Goal: Task Accomplishment & Management: Manage account settings

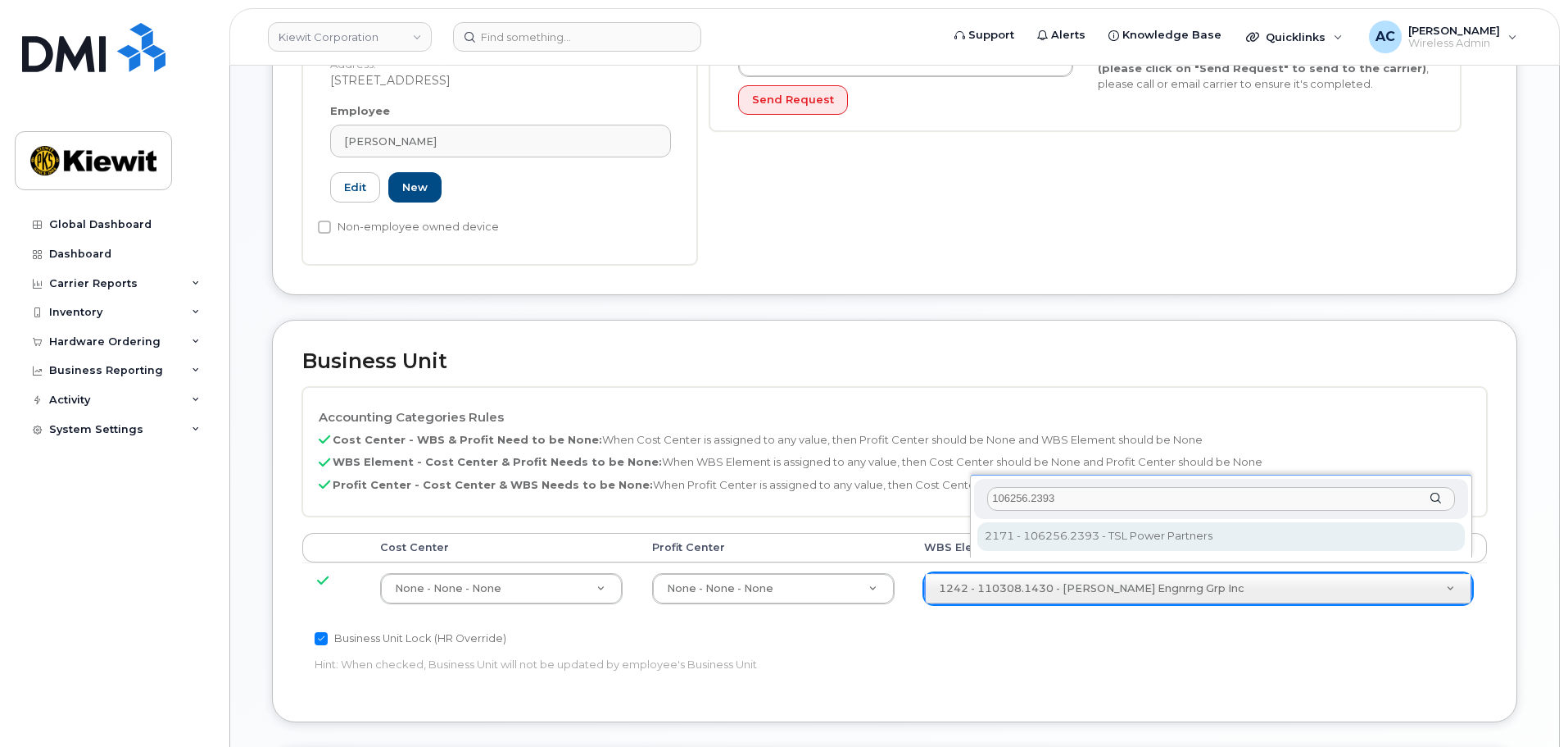
scroll to position [574, 0]
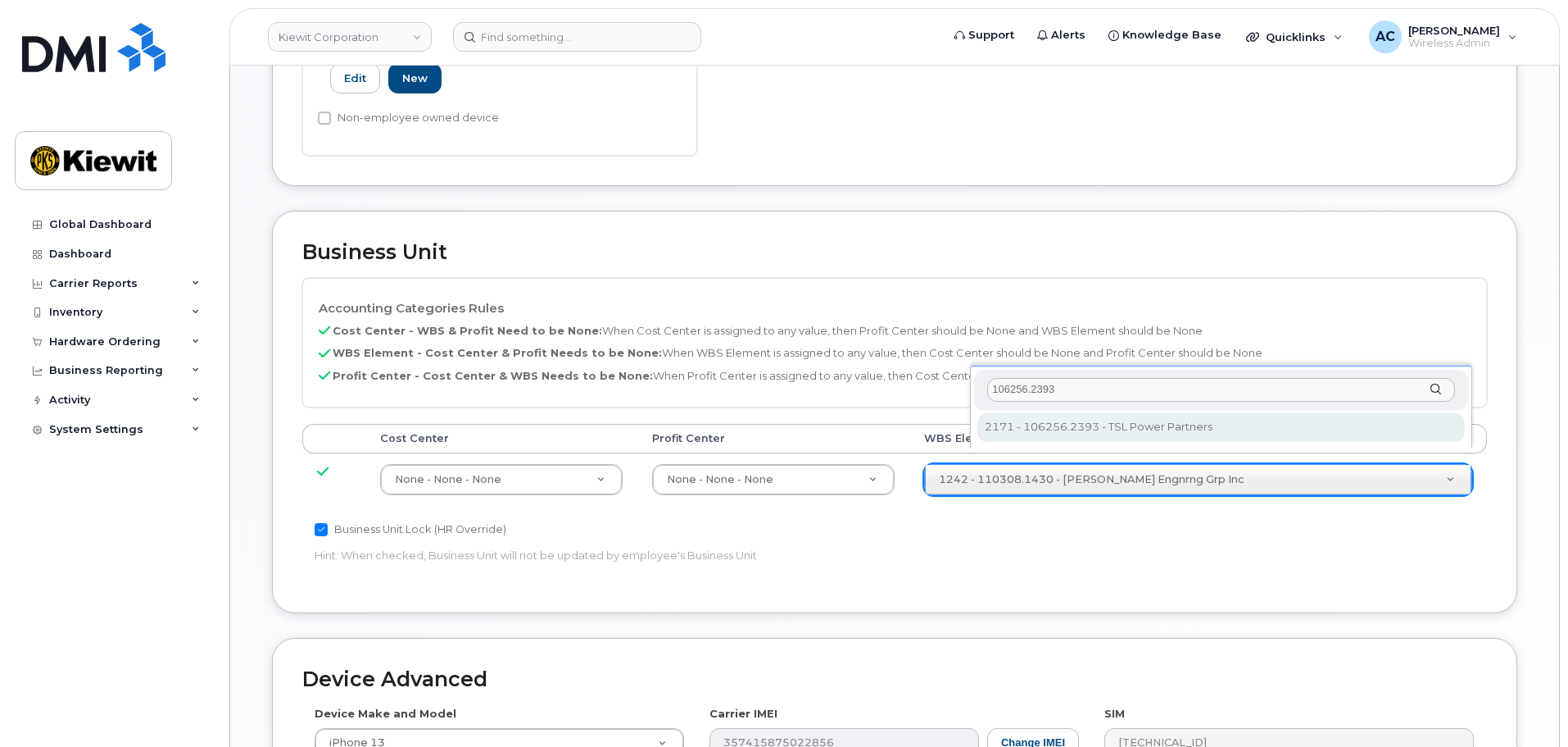
type input "106256.2393"
type input "33924559"
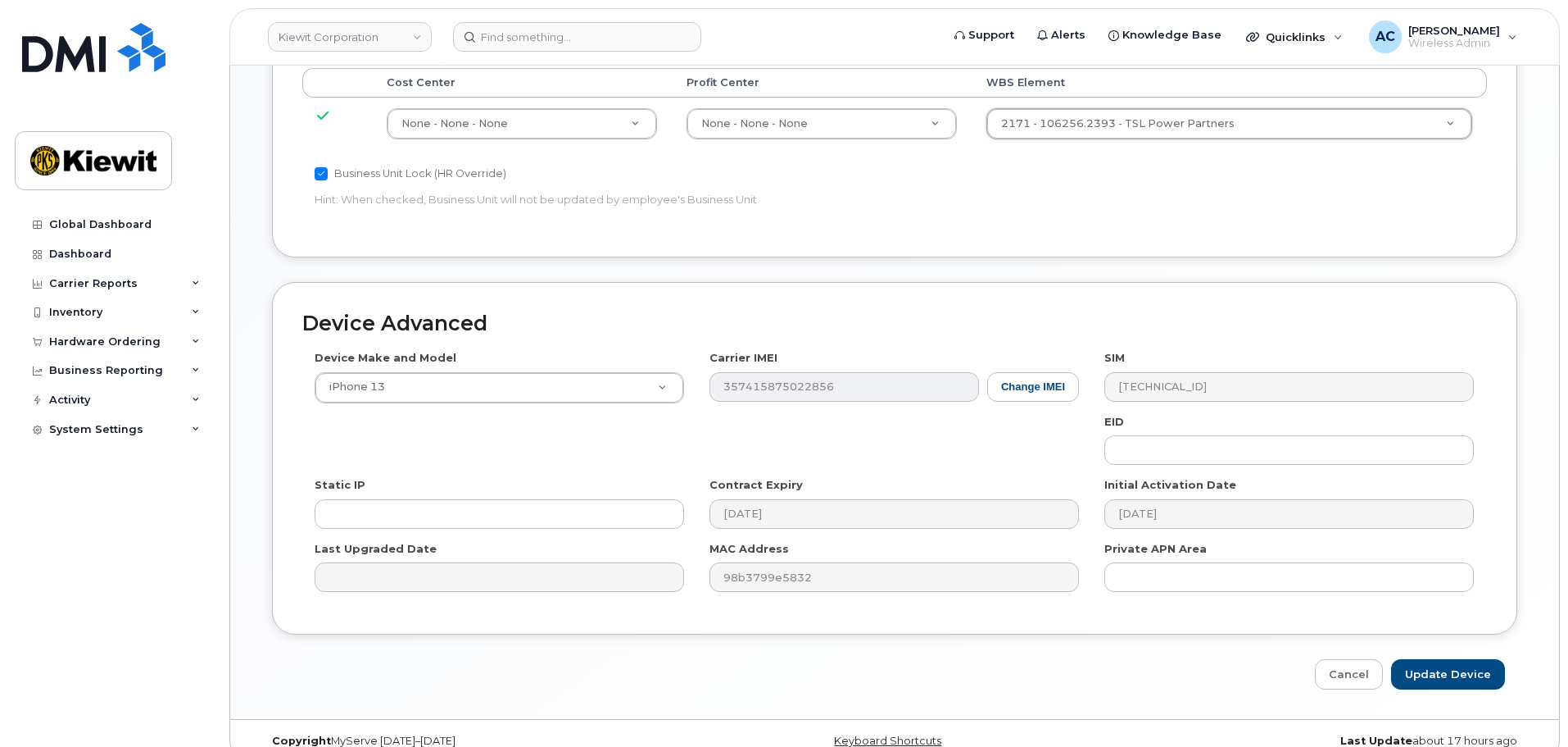
scroll to position [937, 0]
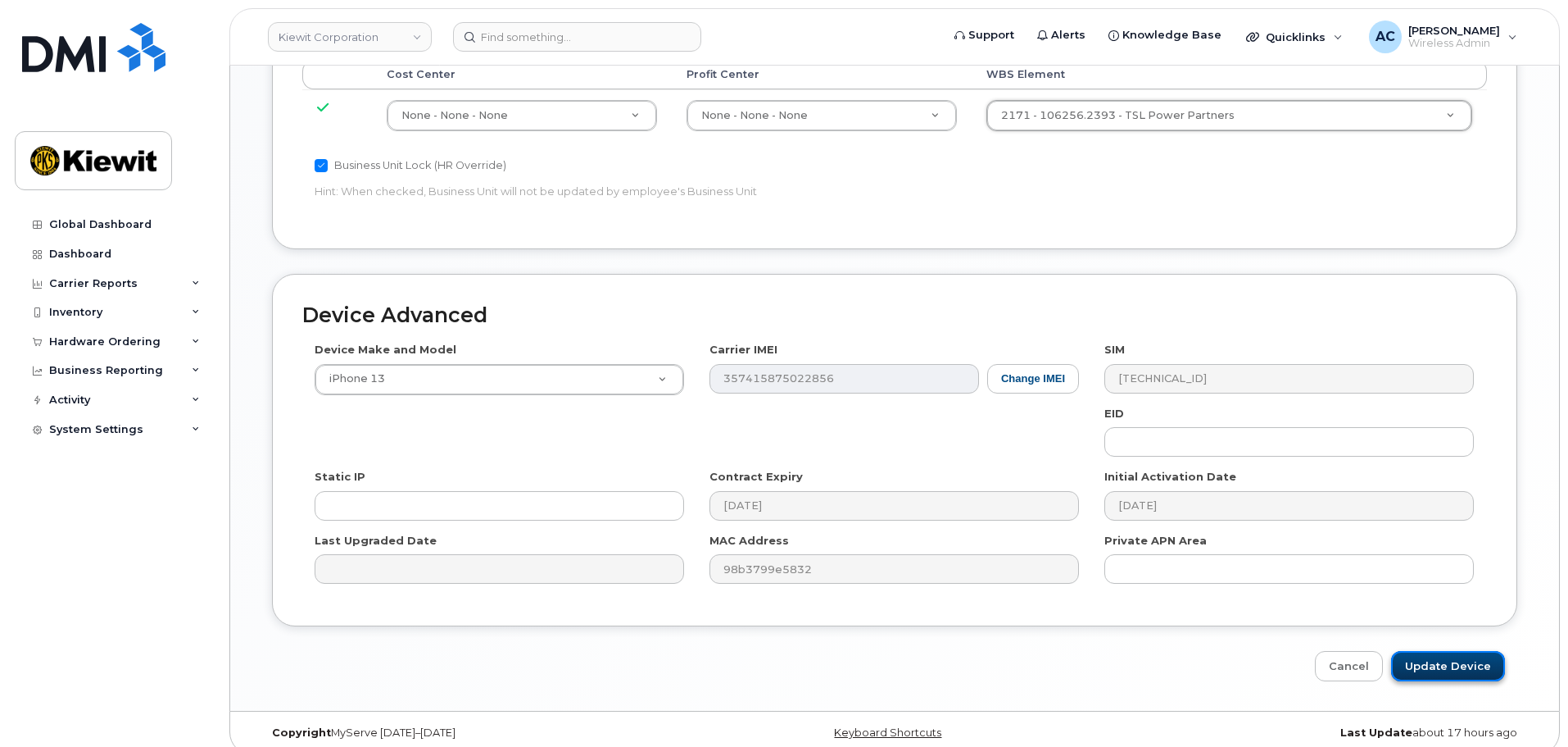
click at [1462, 651] on input "Update Device" at bounding box center [1448, 665] width 114 height 30
type input "Saving..."
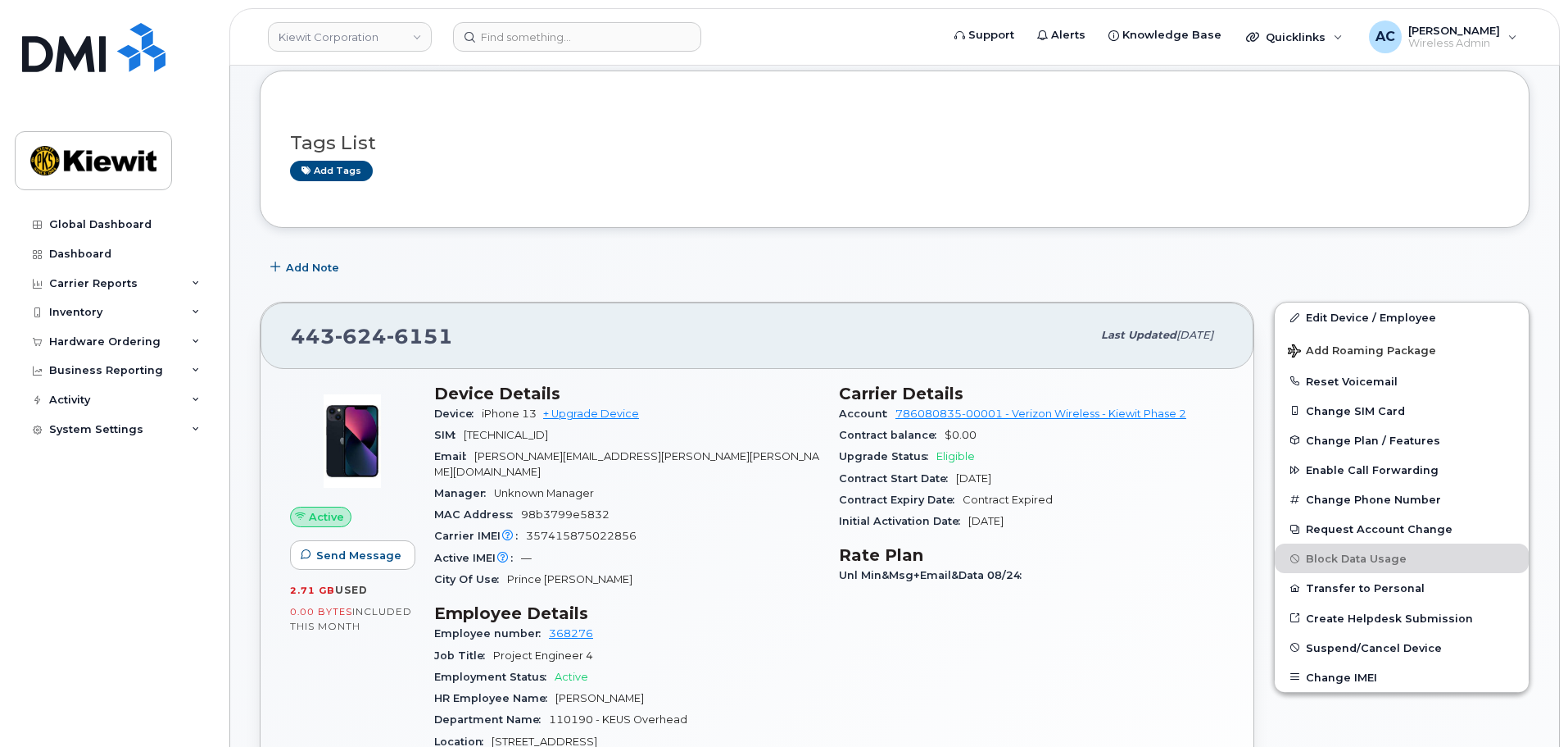
scroll to position [82, 0]
click at [1357, 323] on link "Edit Device / Employee" at bounding box center [1402, 318] width 254 height 29
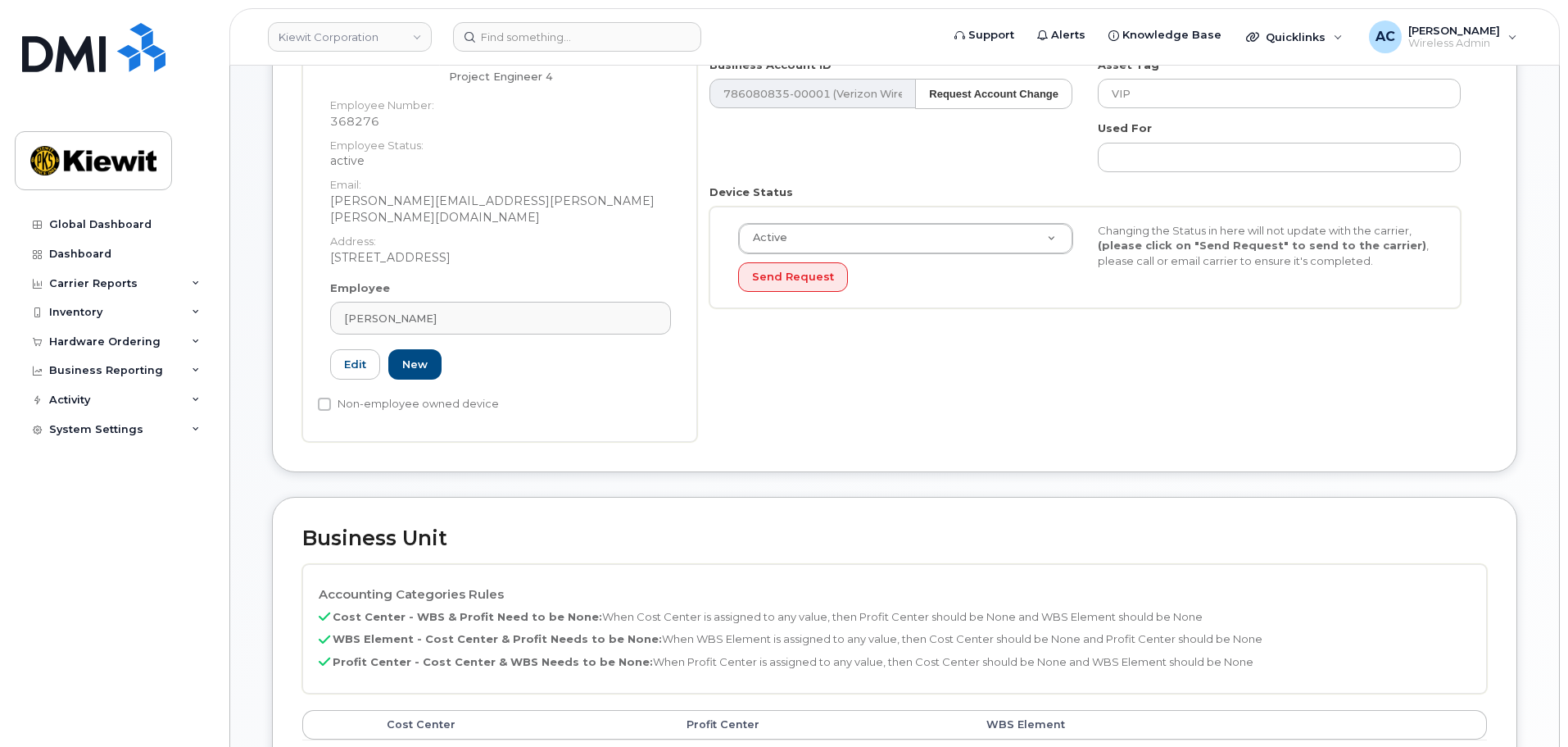
scroll to position [410, 0]
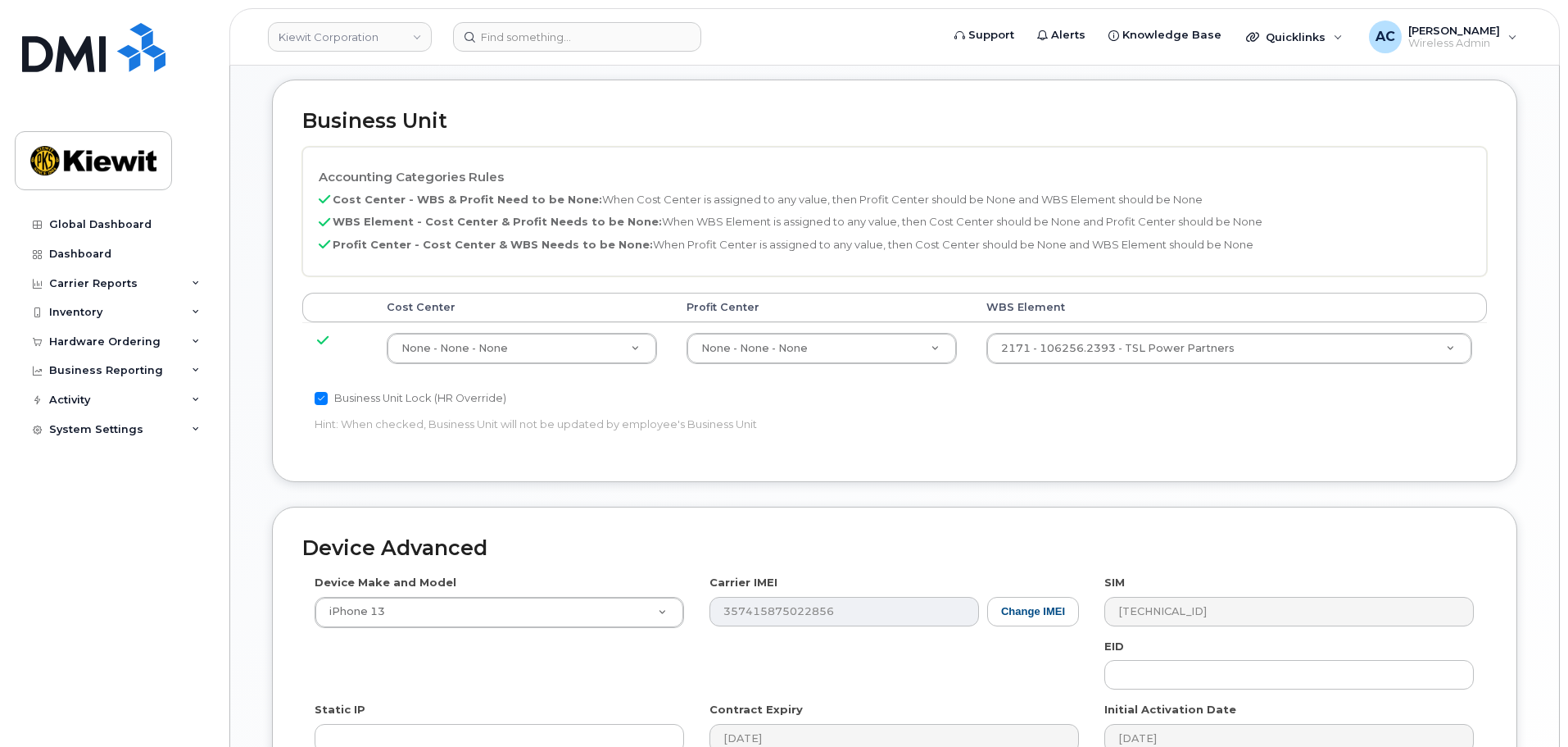
scroll to position [937, 0]
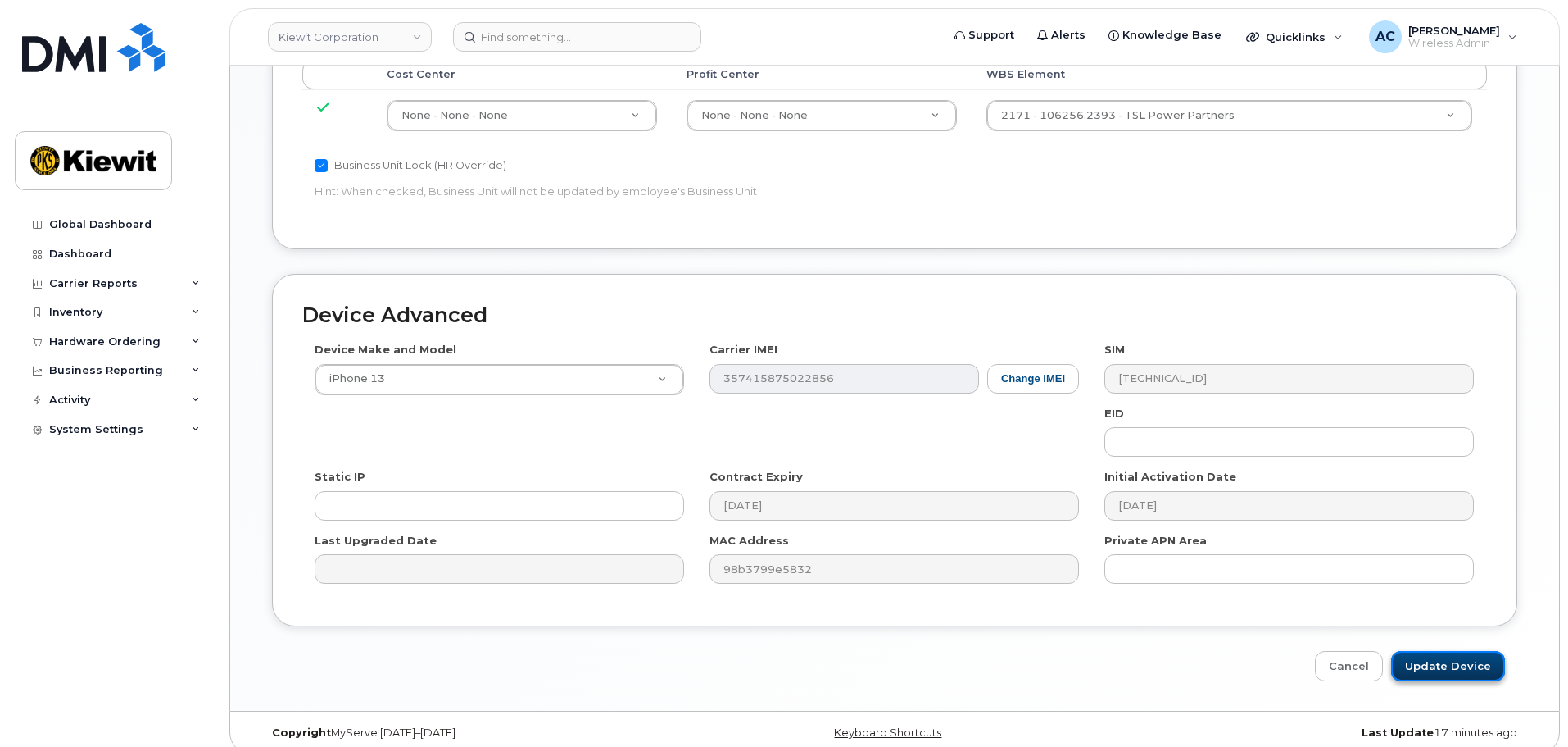
click at [1470, 651] on input "Update Device" at bounding box center [1448, 665] width 114 height 30
type input "Saving..."
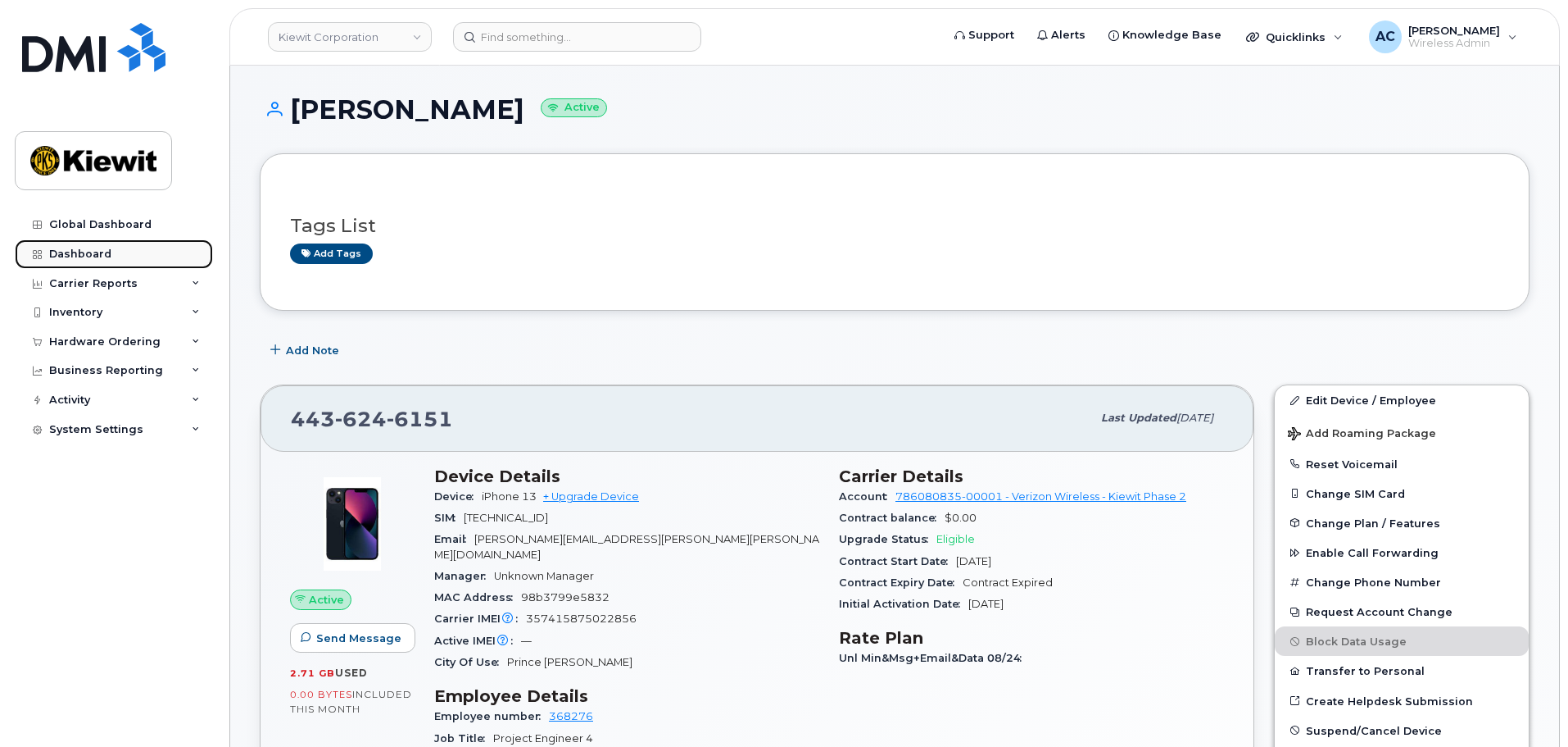
click at [135, 252] on link "Dashboard" at bounding box center [114, 254] width 198 height 29
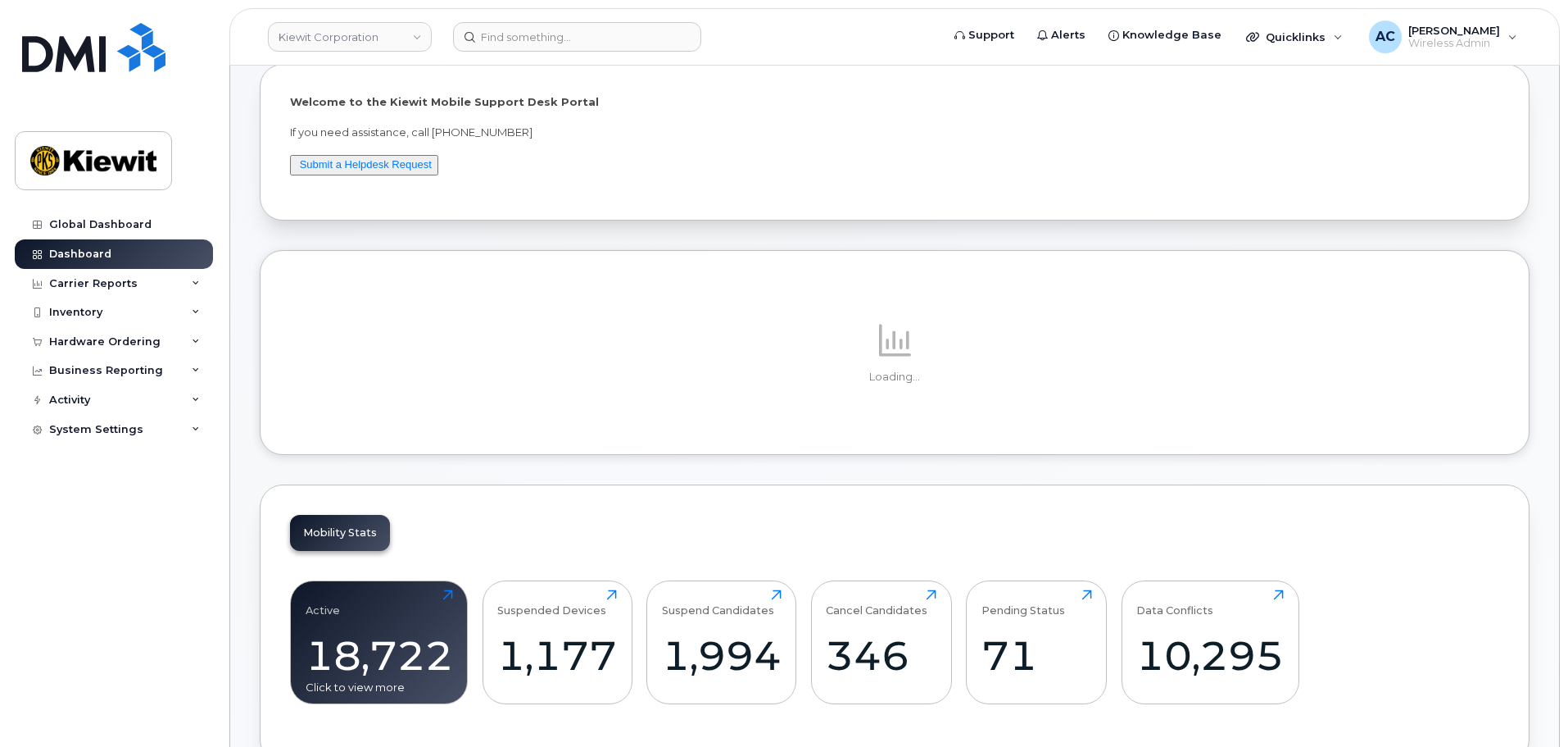
scroll to position [327, 0]
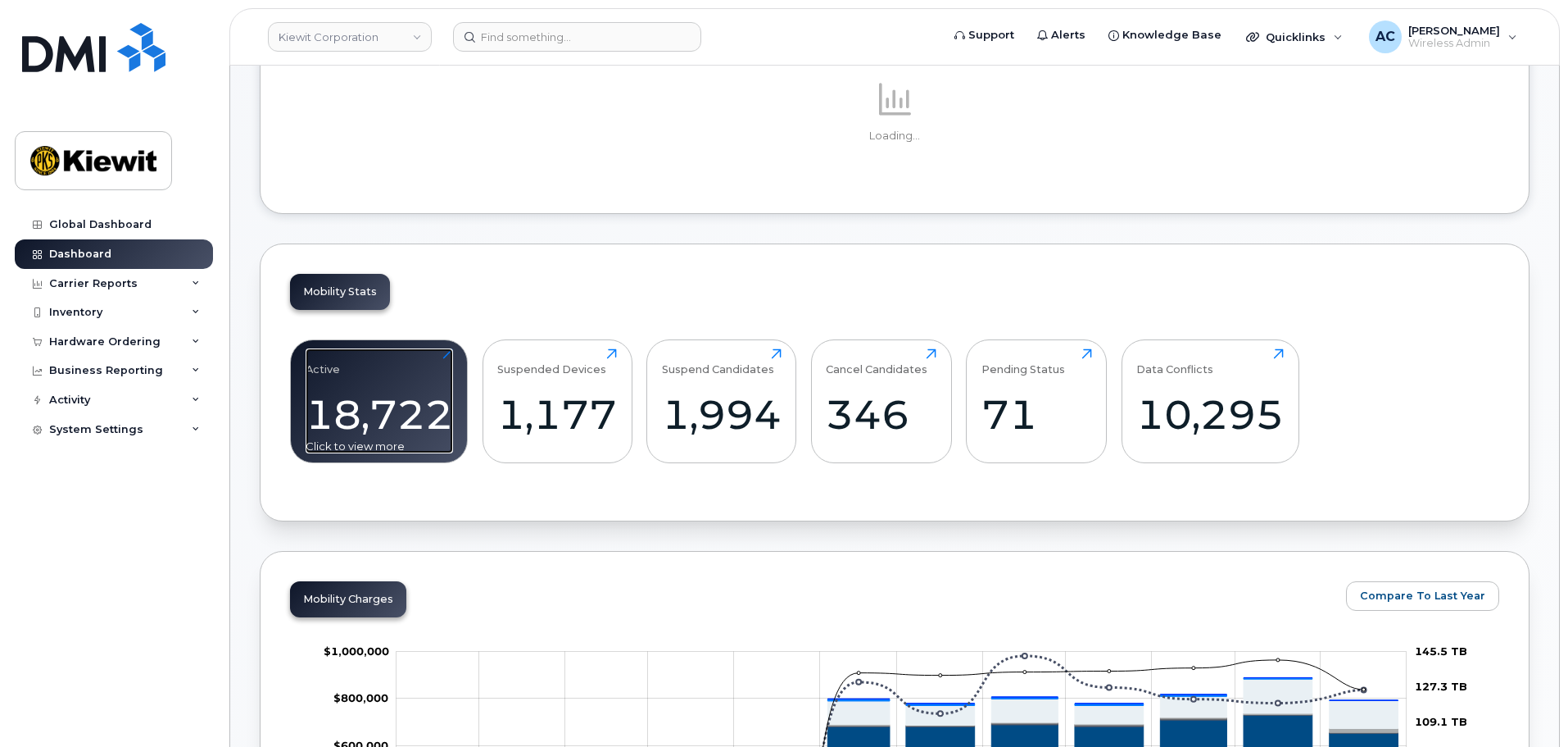
click at [401, 391] on div "18,722" at bounding box center [380, 415] width 148 height 49
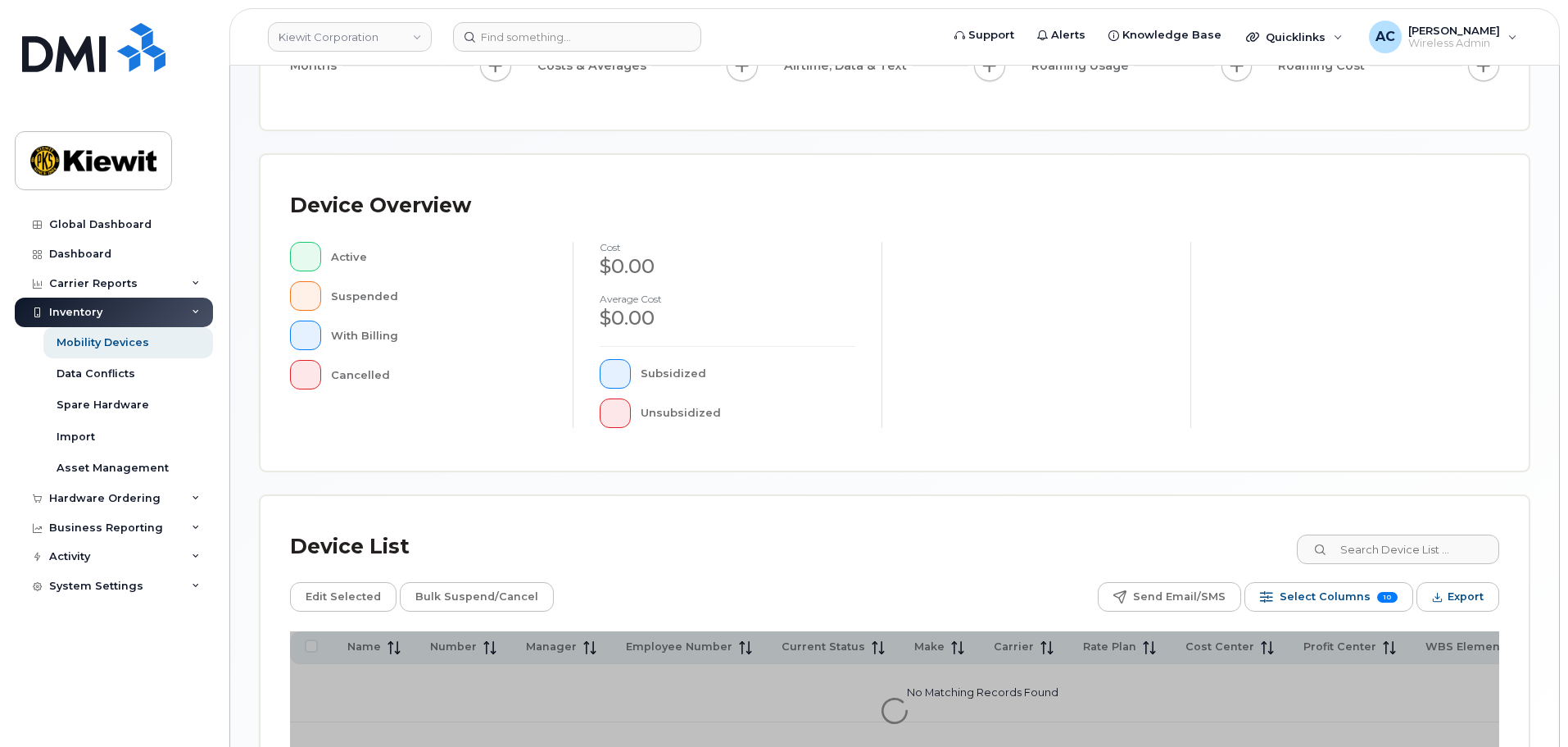
scroll to position [386, 0]
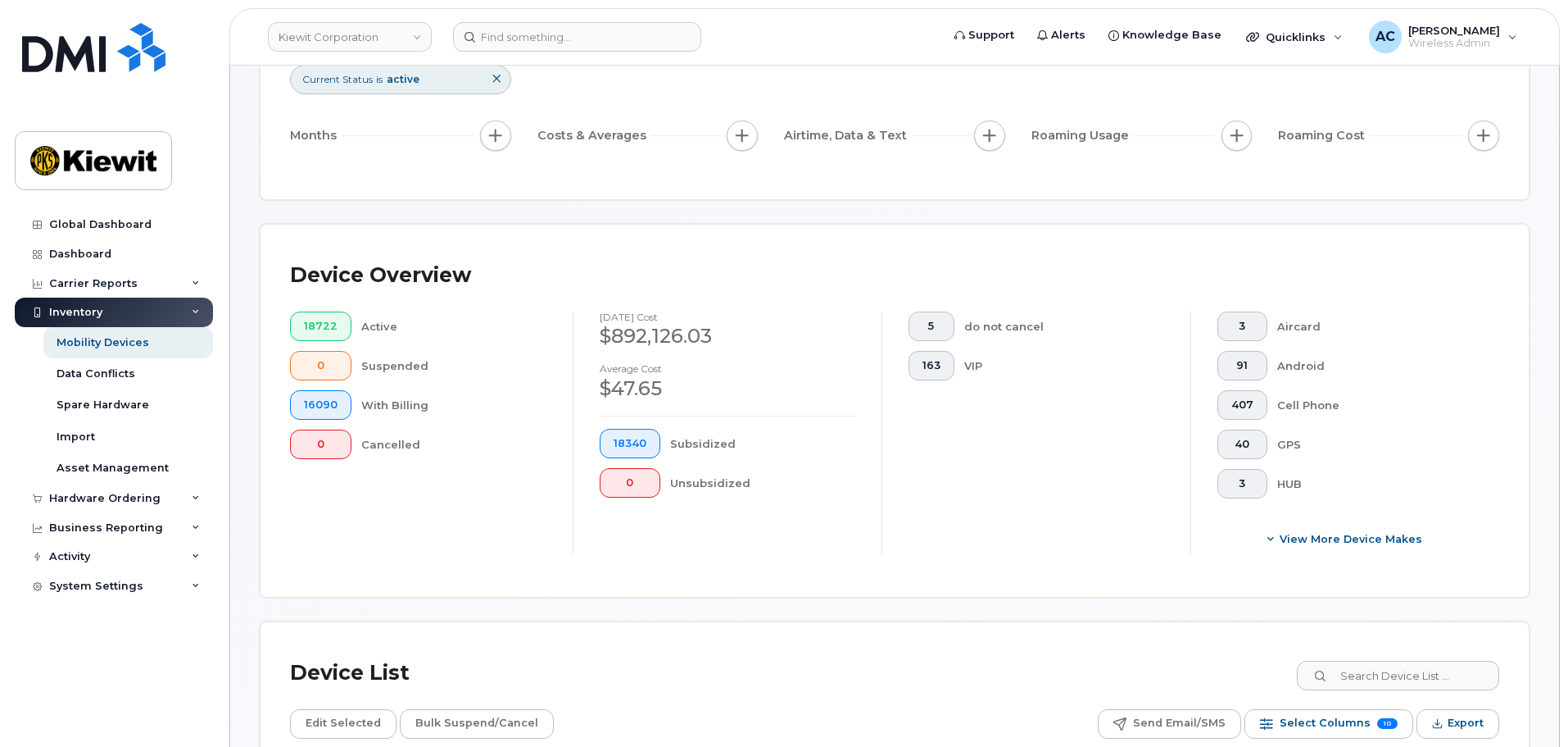
scroll to position [168, 0]
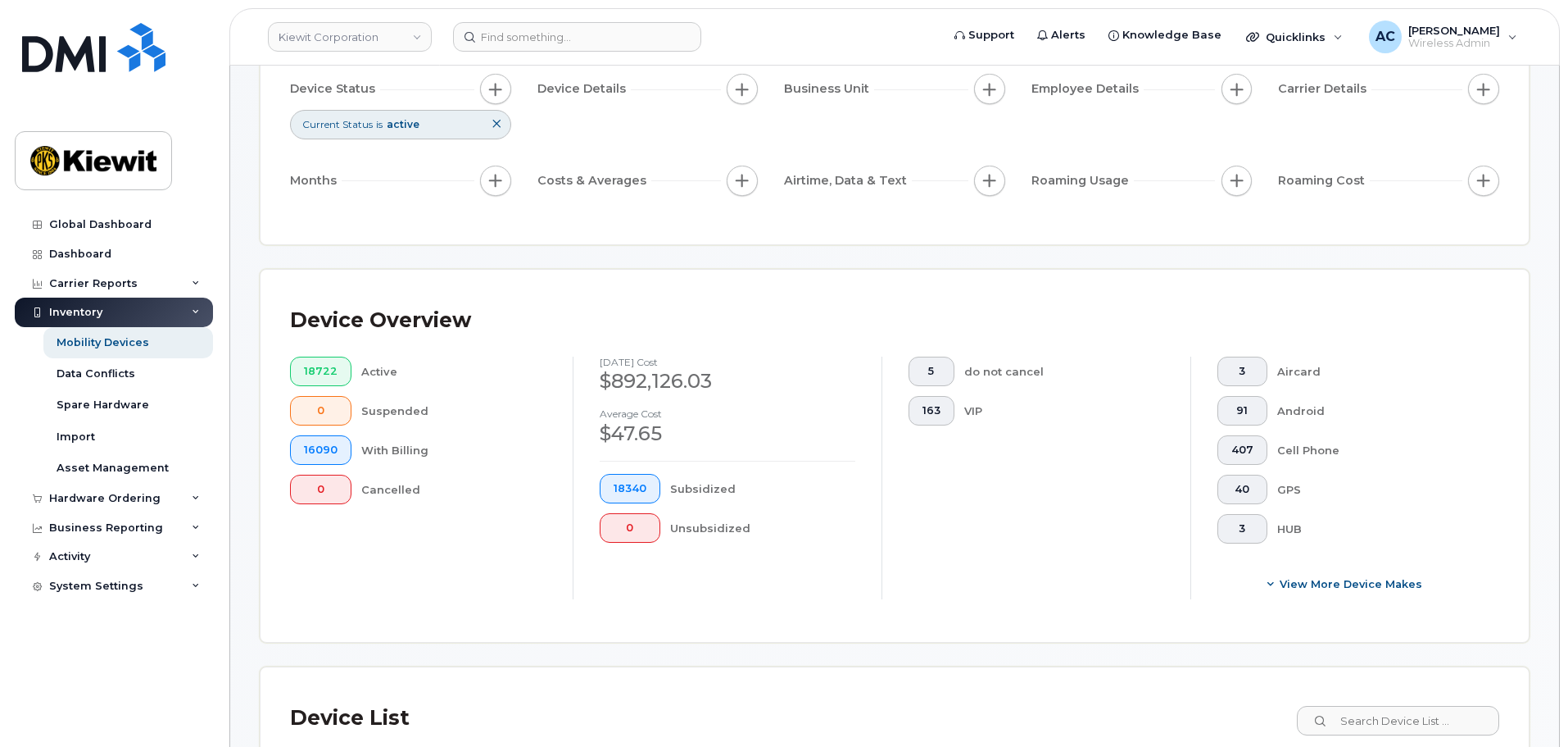
click at [495, 121] on icon at bounding box center [496, 123] width 10 height 10
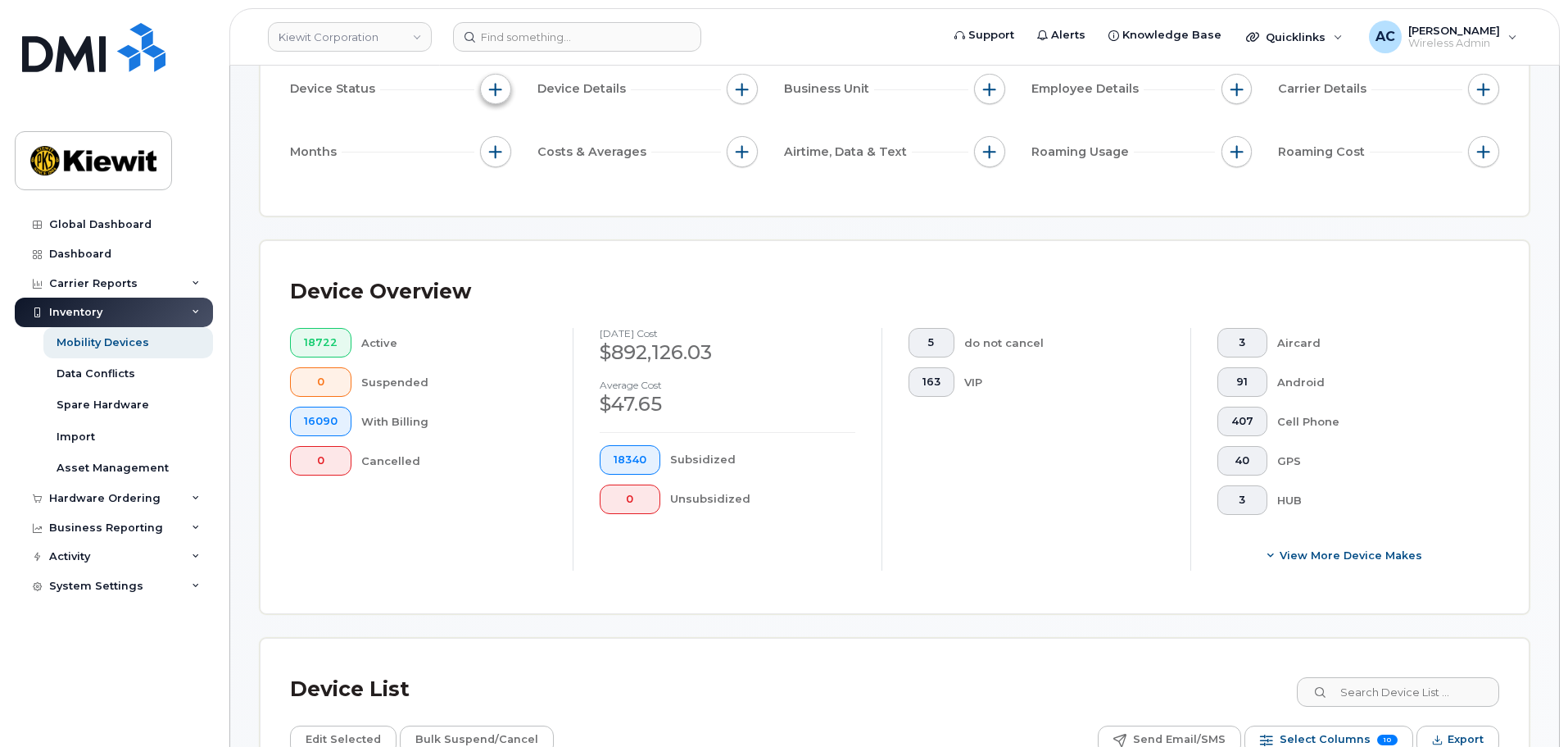
click at [495, 91] on span "button" at bounding box center [495, 88] width 13 height 13
click at [496, 134] on input "Current Status" at bounding box center [499, 138] width 13 height 13
checkbox input "true"
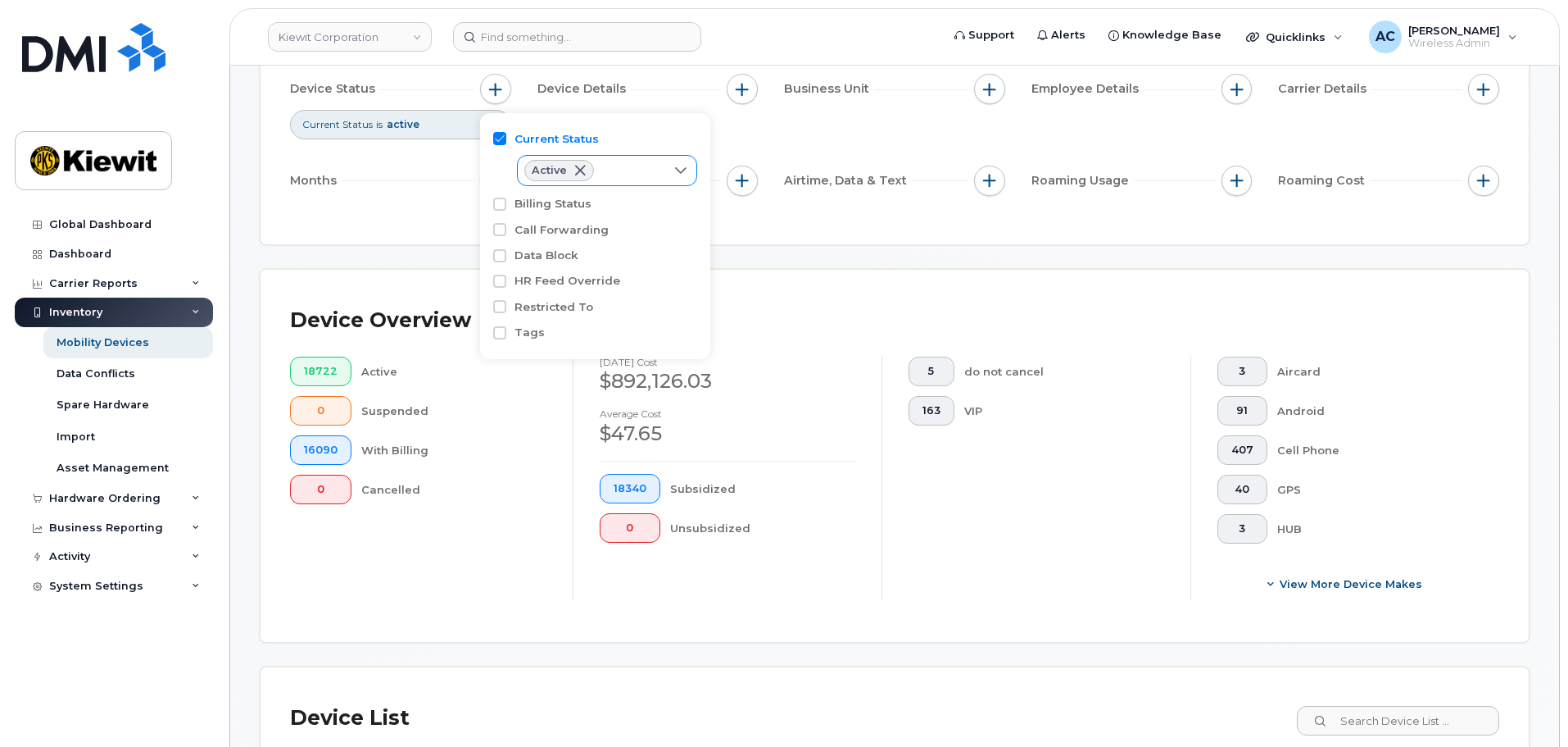
click at [581, 173] on span at bounding box center [580, 170] width 13 height 13
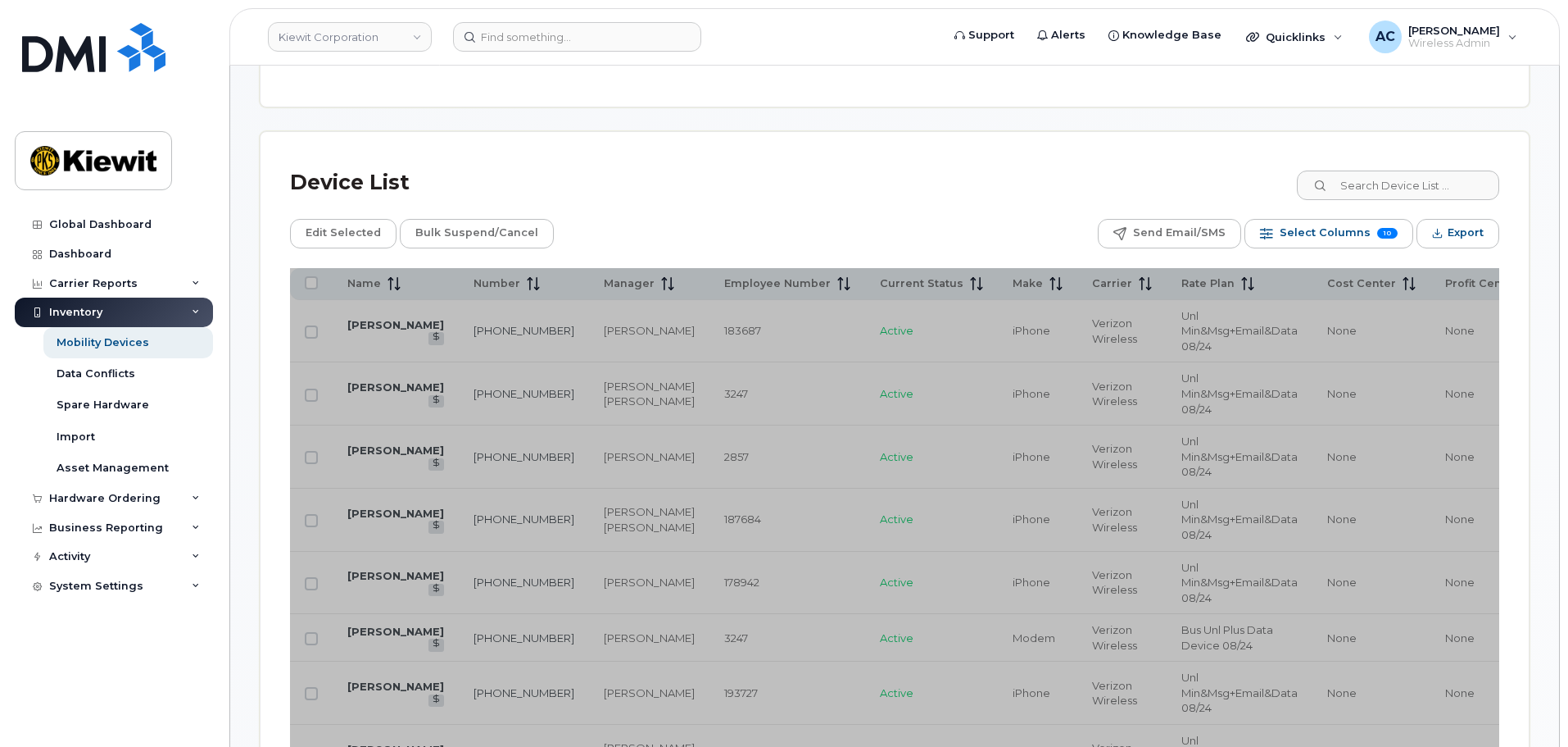
scroll to position [660, 0]
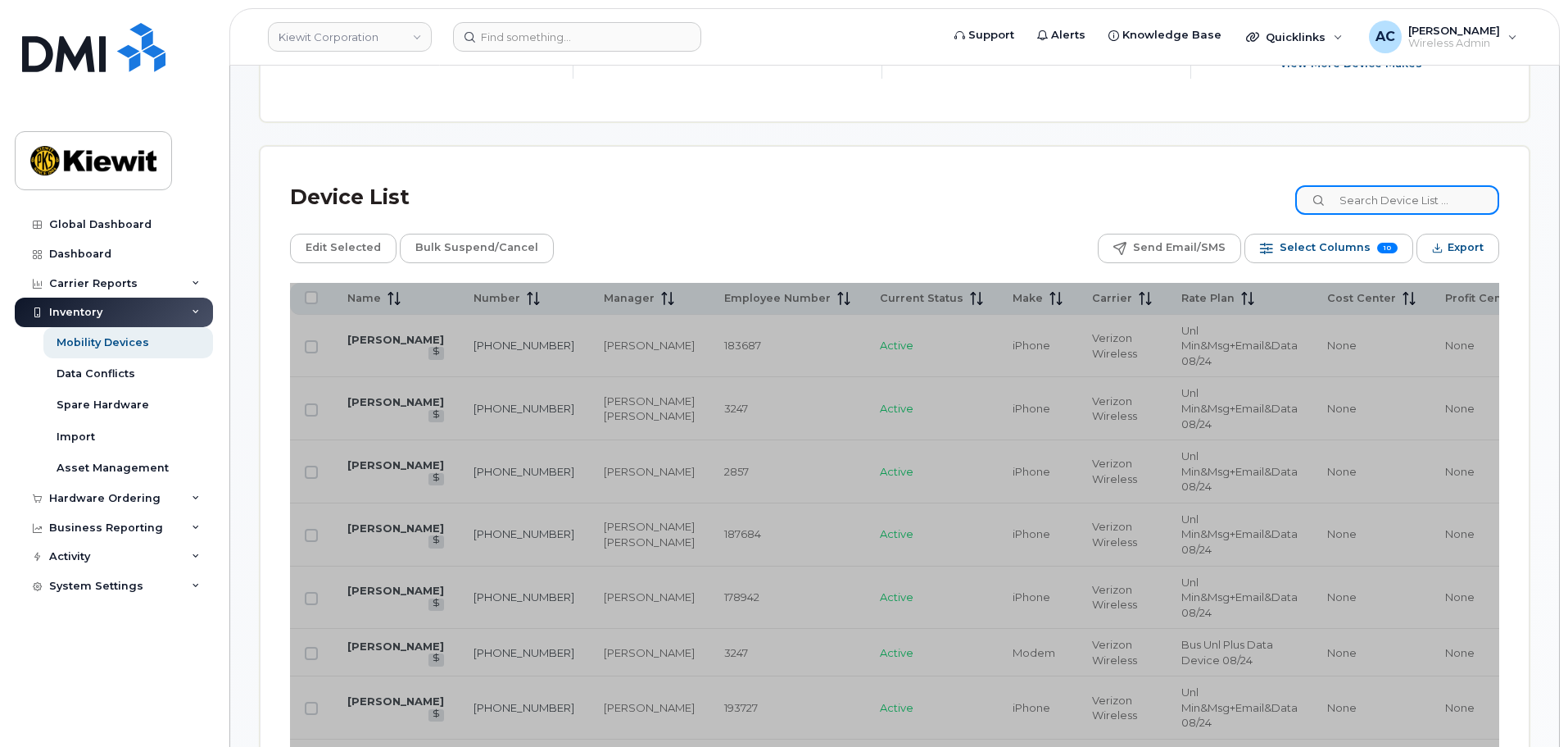
click at [1434, 198] on input at bounding box center [1397, 200] width 204 height 29
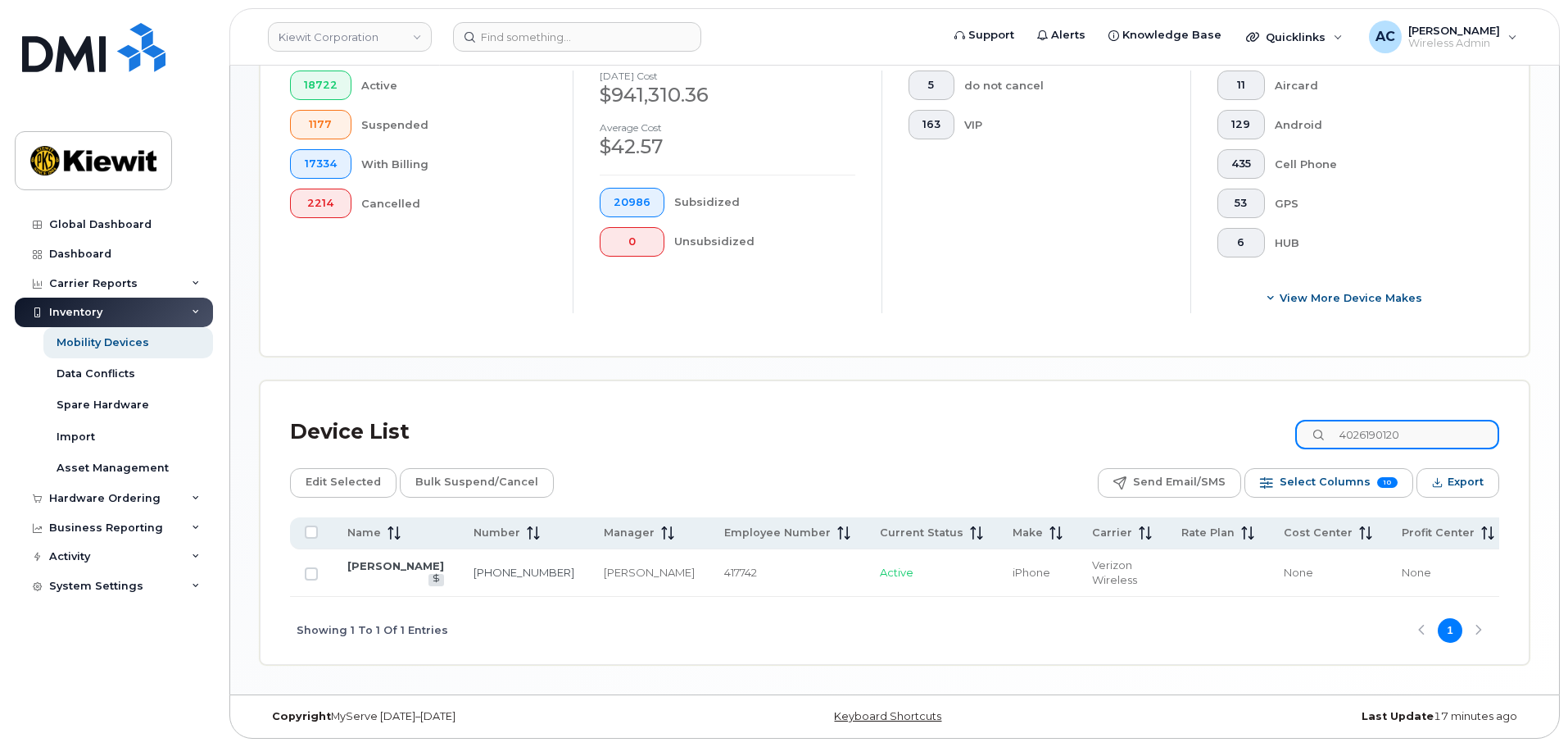
scroll to position [430, 0]
type input "4026190120"
click at [364, 563] on link "[PERSON_NAME]" at bounding box center [396, 564] width 97 height 13
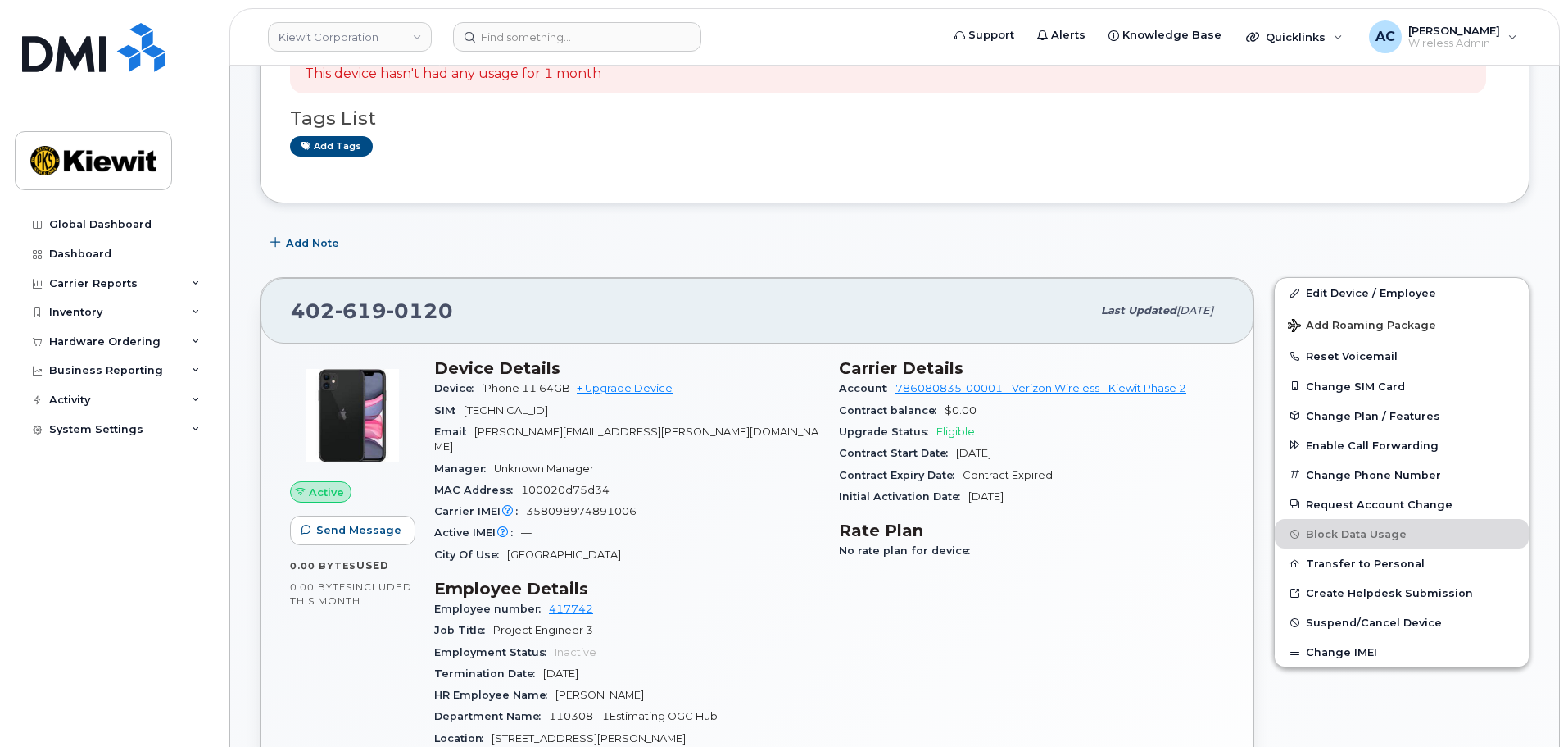
scroll to position [164, 0]
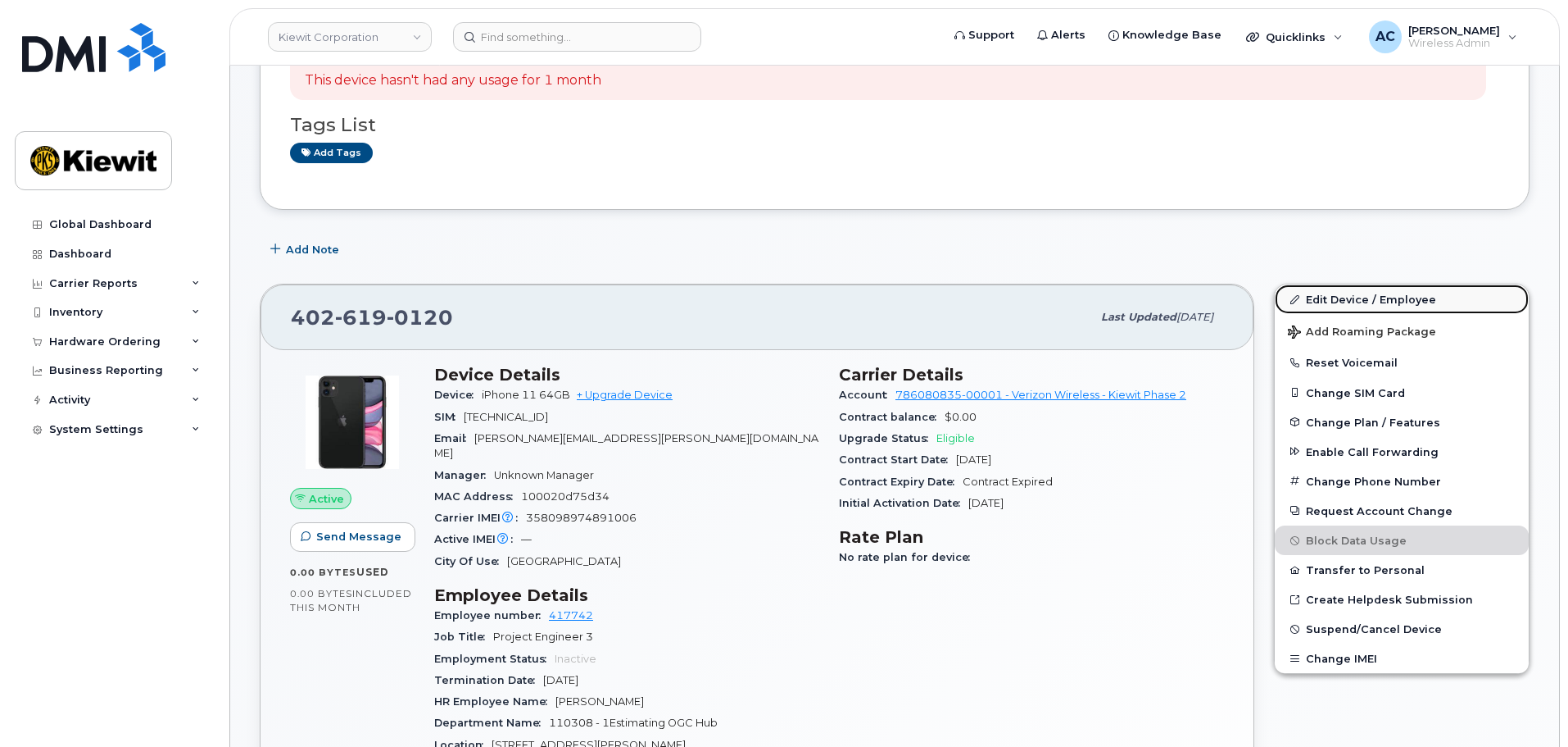
click at [1345, 298] on link "Edit Device / Employee" at bounding box center [1402, 299] width 254 height 29
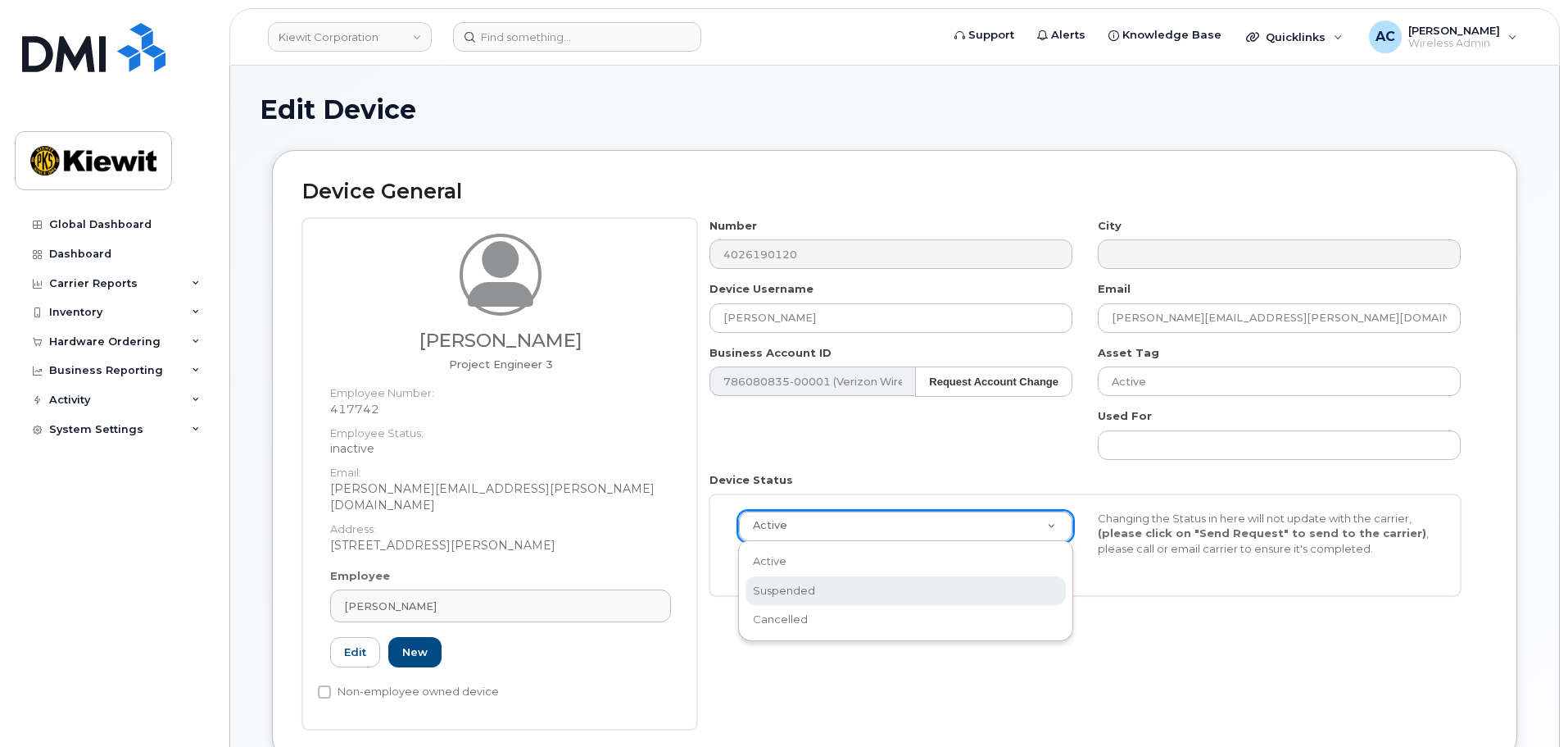
scroll to position [0, 5]
select select "suspended"
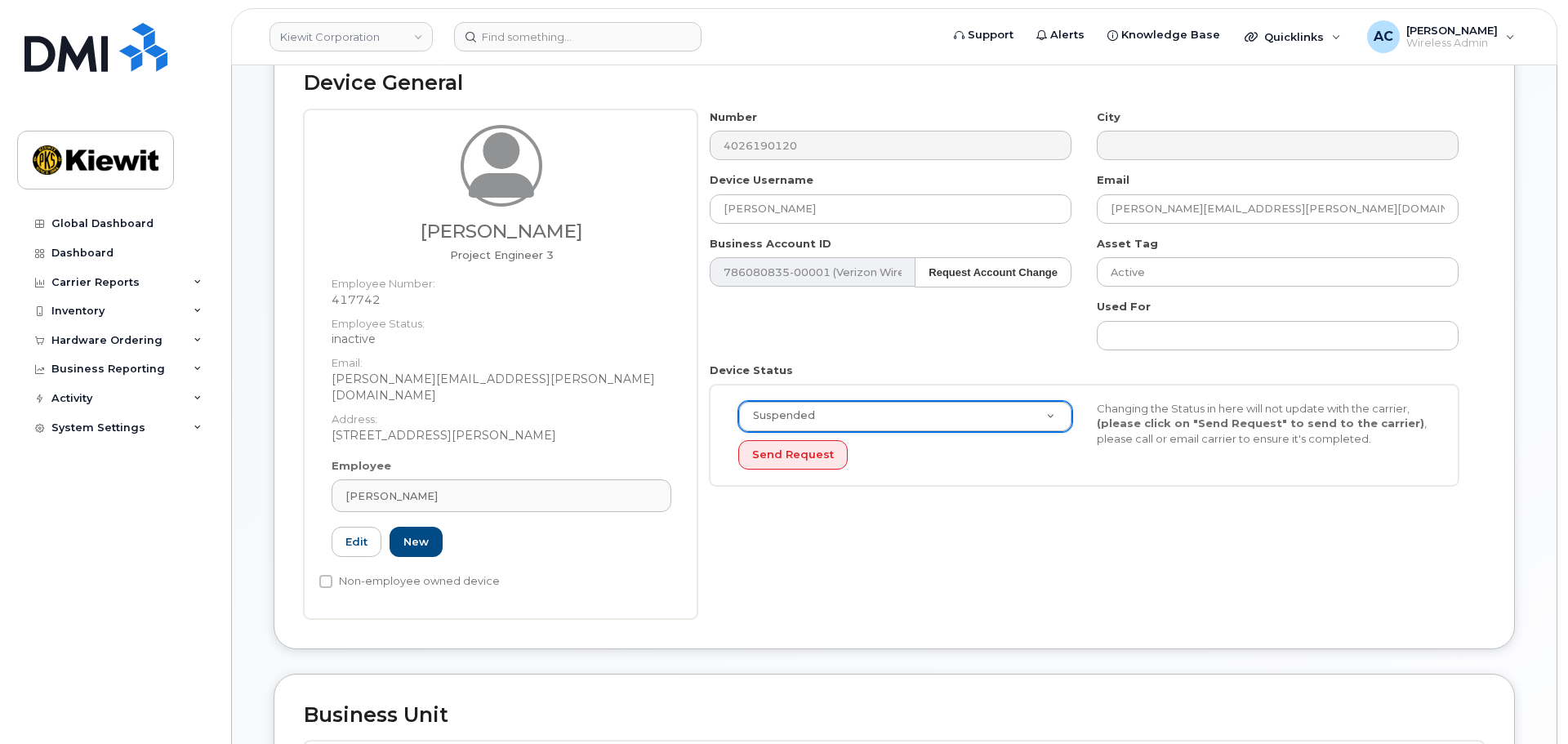
scroll to position [164, 0]
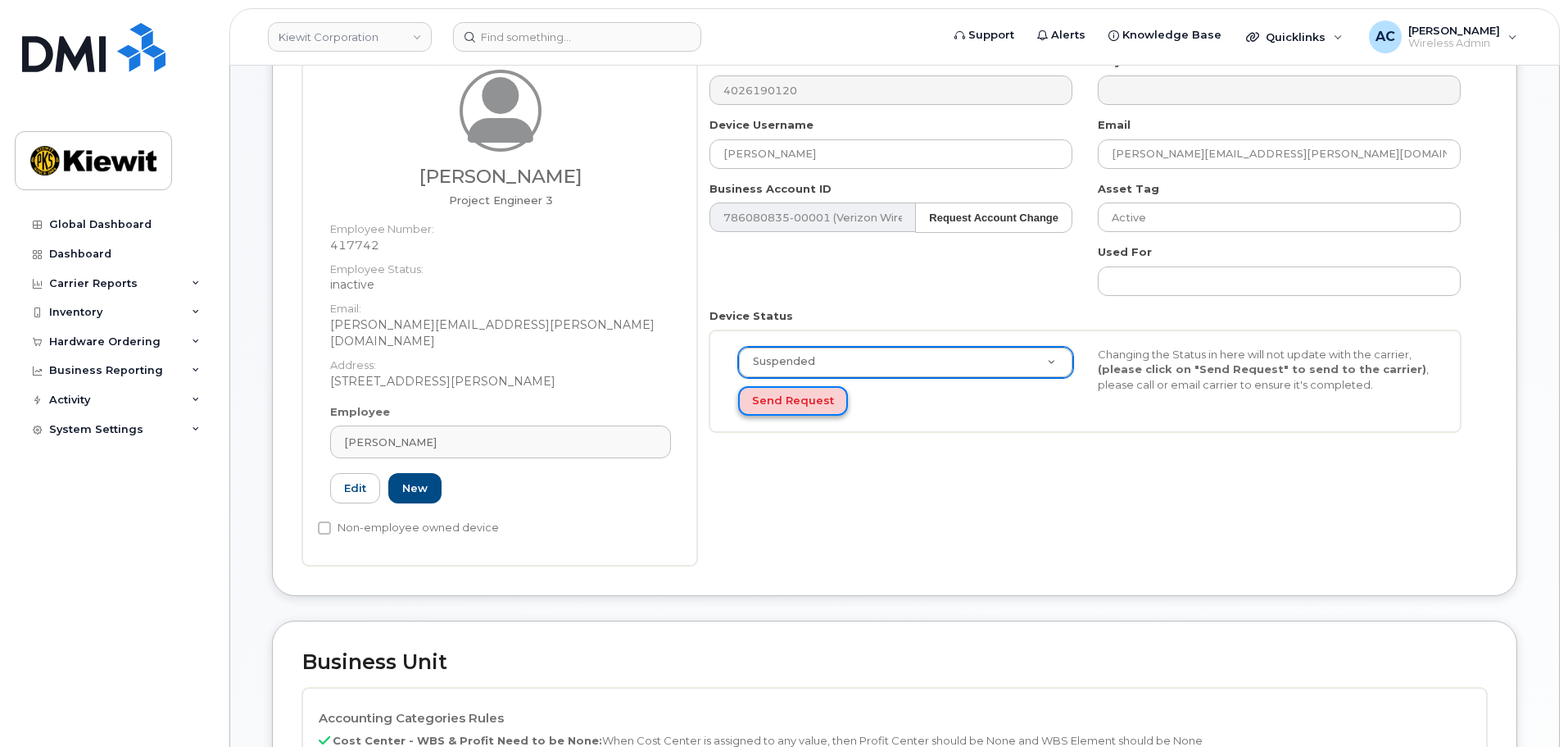
click at [788, 401] on button "Send Request" at bounding box center [792, 400] width 110 height 30
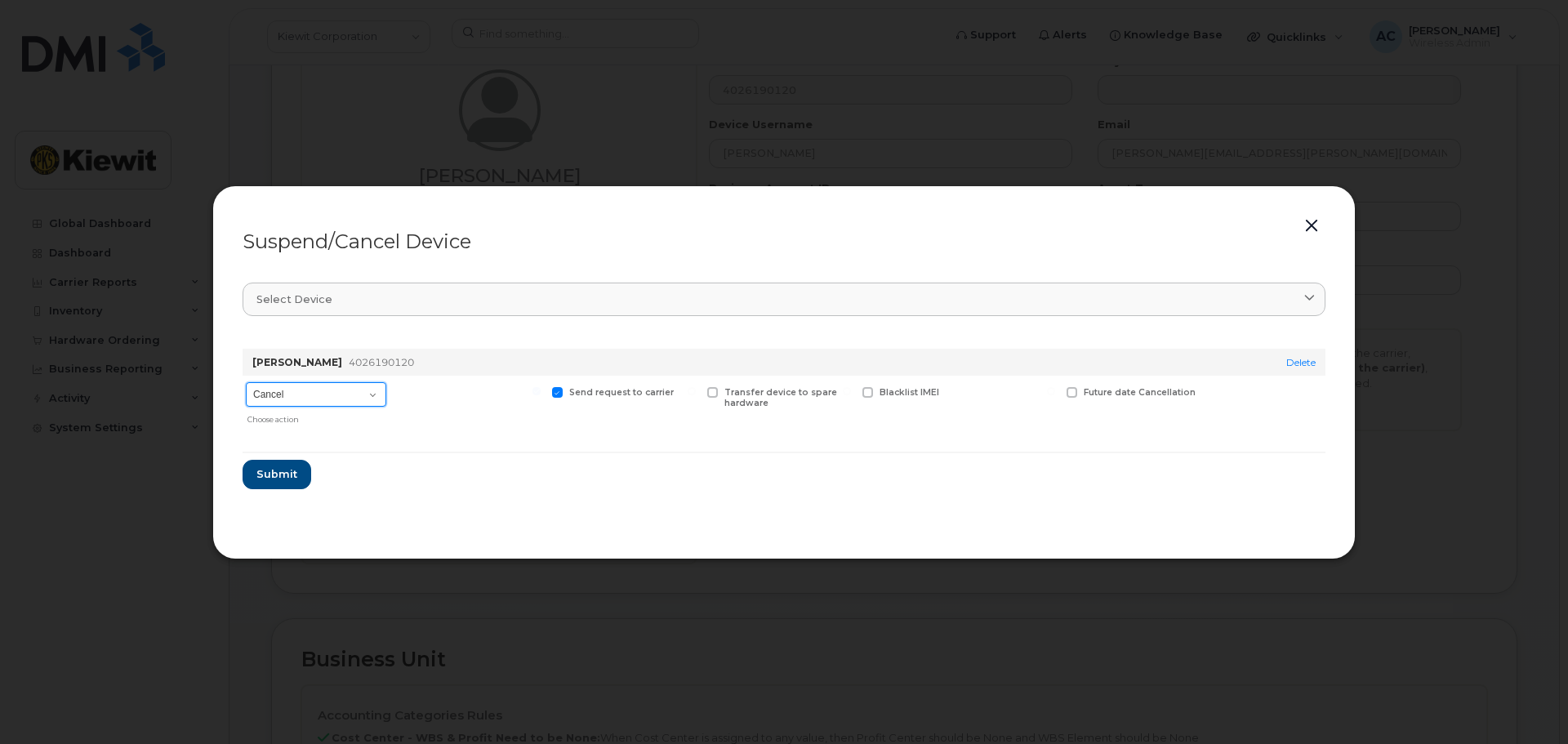
click at [374, 400] on select "Cancel Suspend - Reduced Rate Suspend - Full Rate Suspend - Lost Device/Stolen …" at bounding box center [316, 394] width 140 height 24
click at [246, 382] on select "Cancel Suspend - Reduced Rate Suspend - Full Rate Suspend - Lost Device/Stolen …" at bounding box center [316, 394] width 140 height 24
click at [275, 475] on span "Submit" at bounding box center [276, 474] width 41 height 15
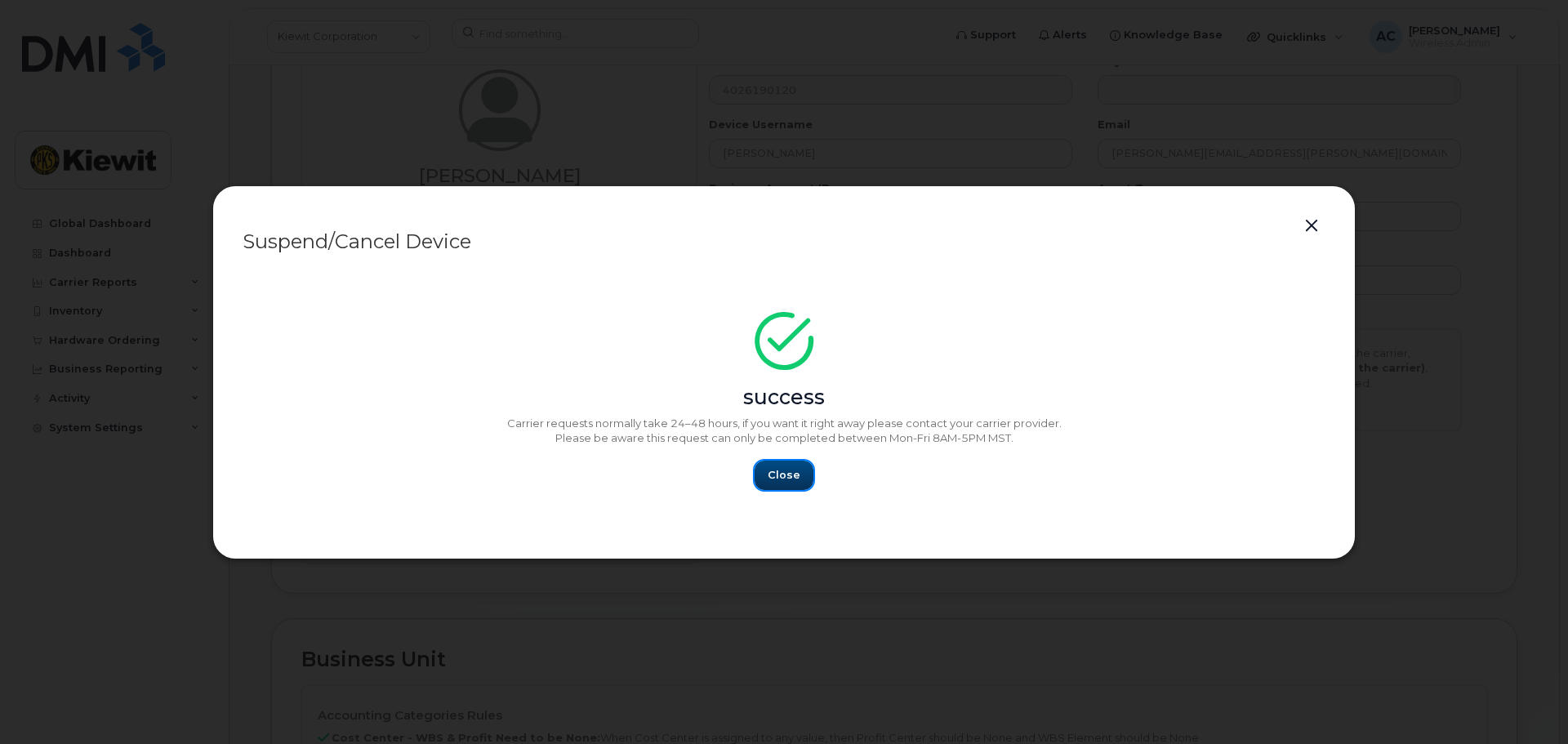
click at [781, 481] on span "Close" at bounding box center [784, 475] width 33 height 15
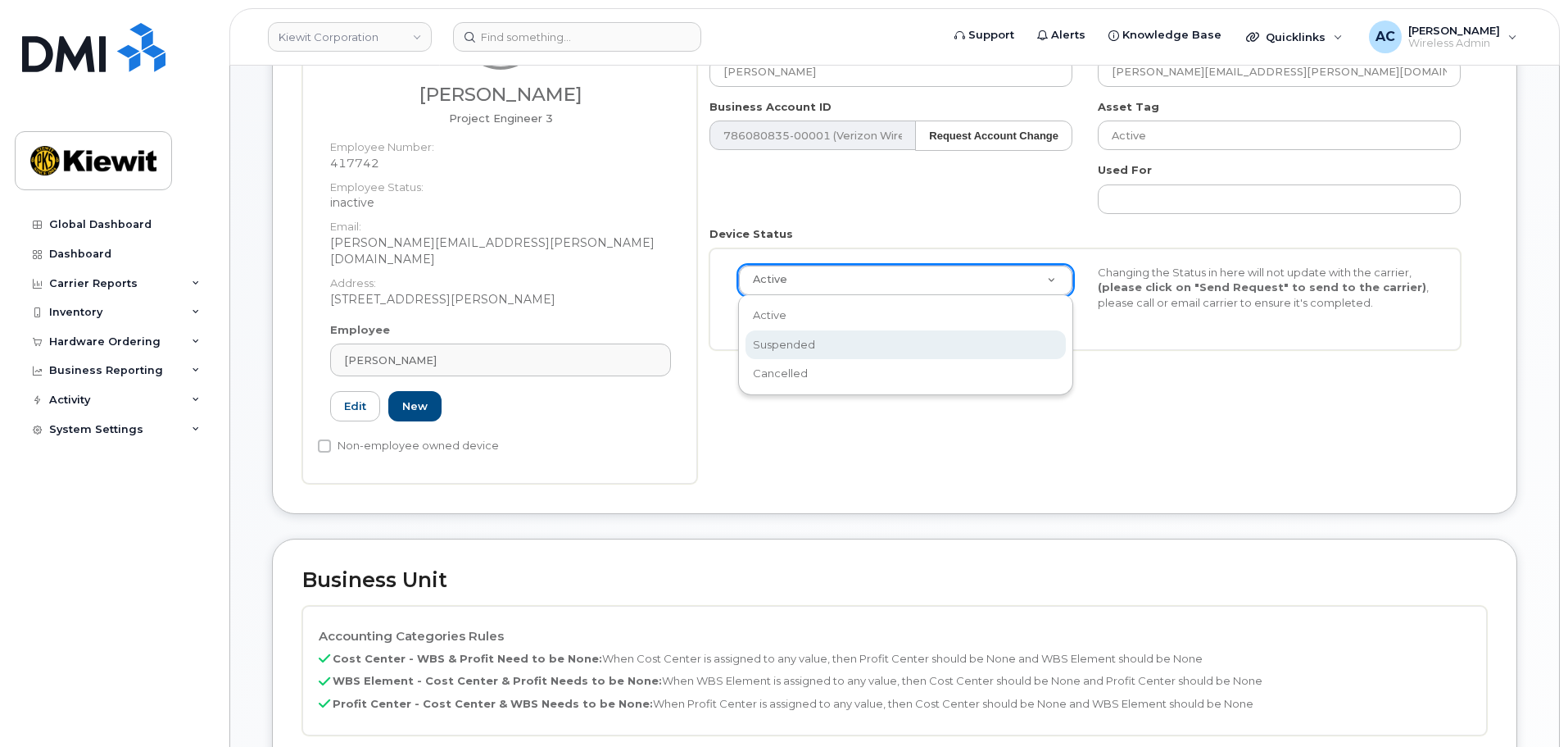
scroll to position [0, 5]
select select "suspended"
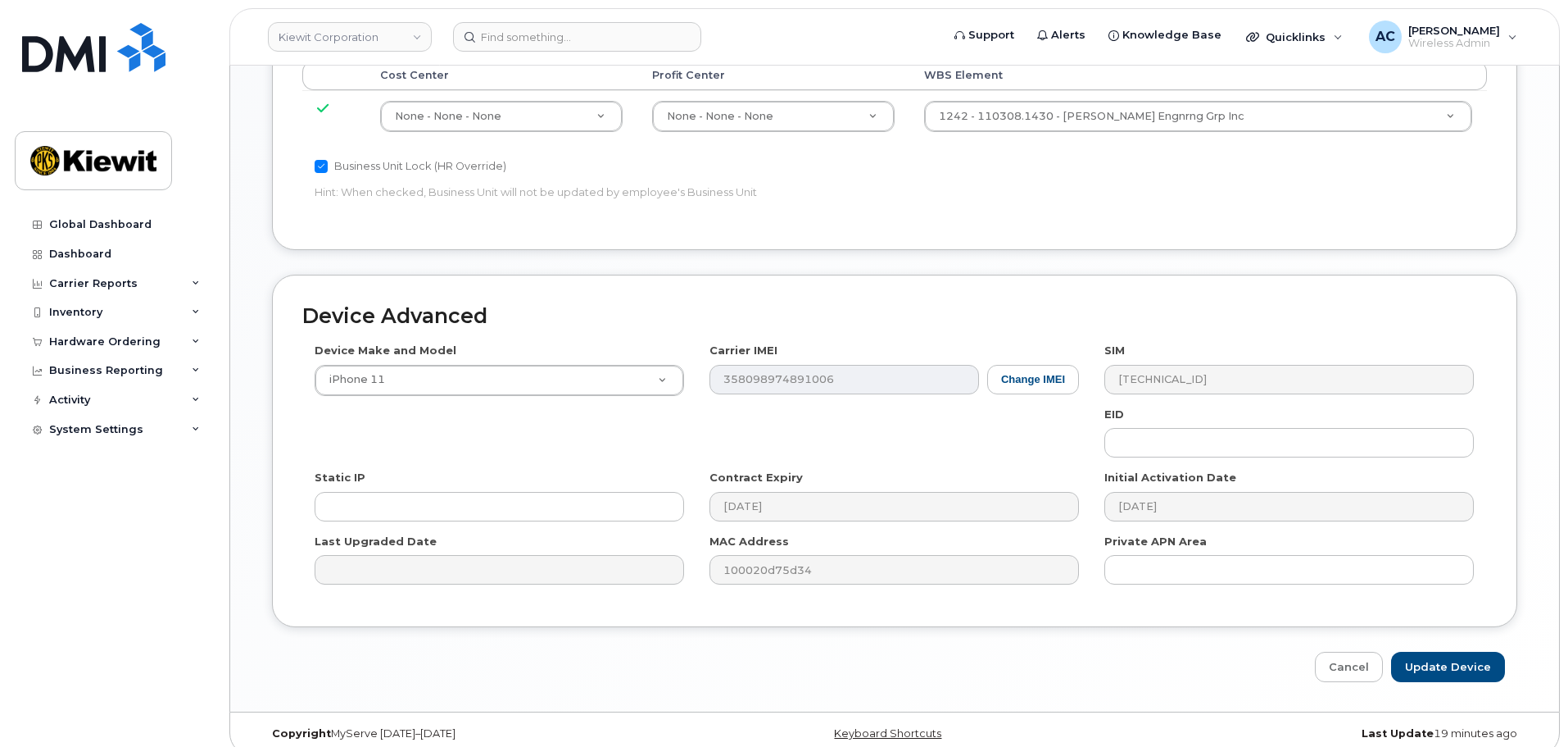
scroll to position [937, 0]
click at [1451, 651] on input "Update Device" at bounding box center [1448, 665] width 114 height 30
type input "Saving..."
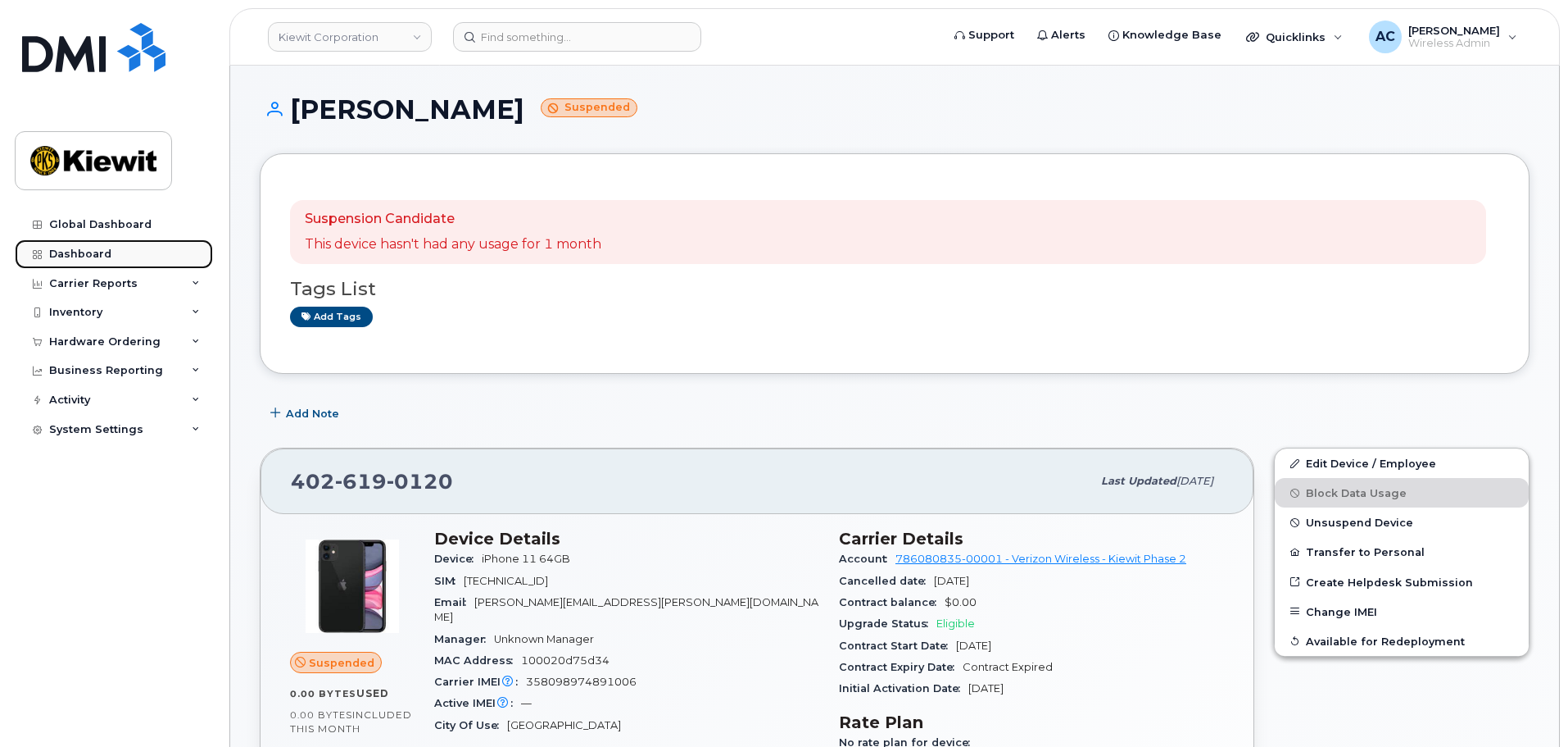
click at [87, 252] on div "Dashboard" at bounding box center [81, 254] width 62 height 13
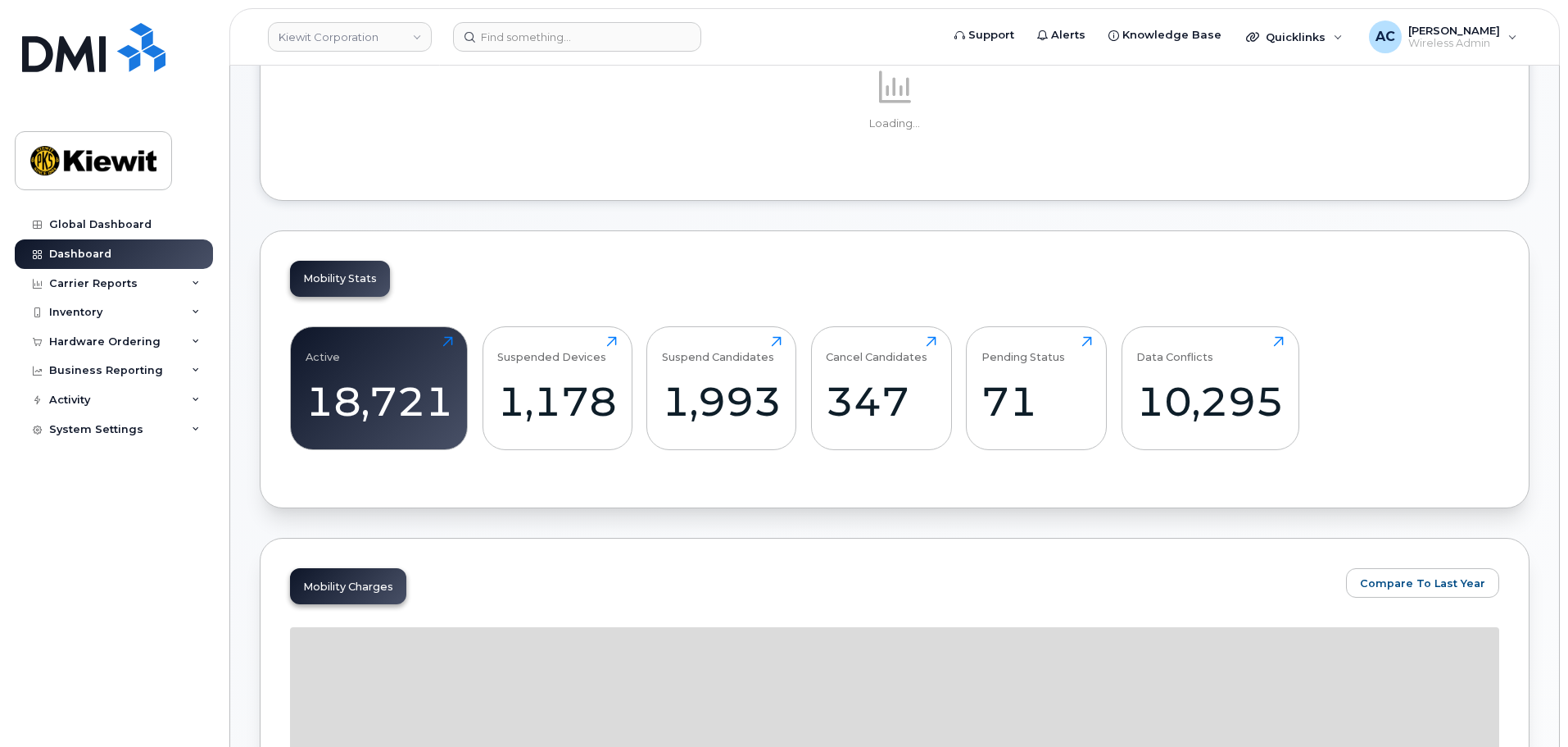
scroll to position [246, 0]
click at [387, 356] on div "Active 18,721 Click to view more" at bounding box center [380, 387] width 148 height 105
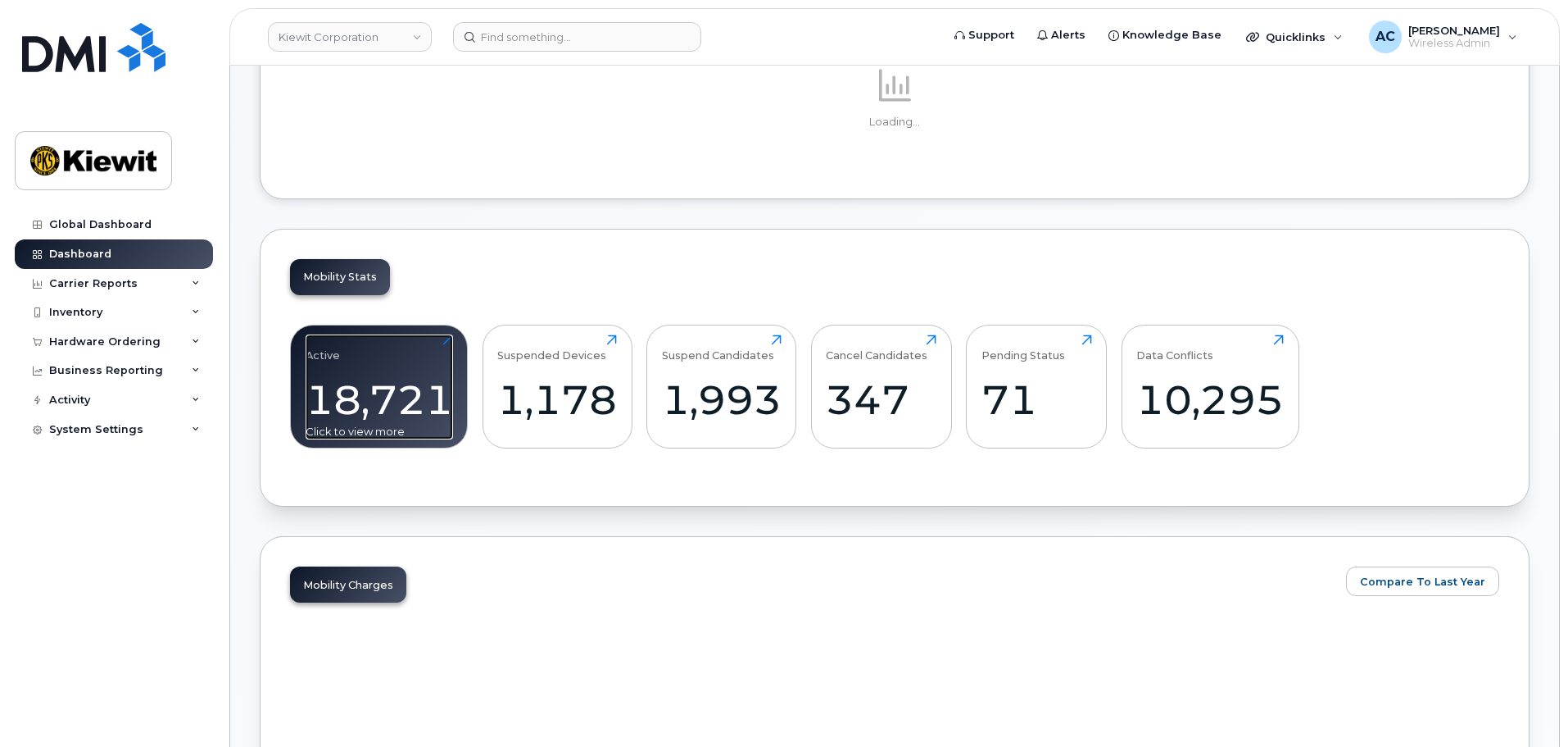
scroll to position [342, 0]
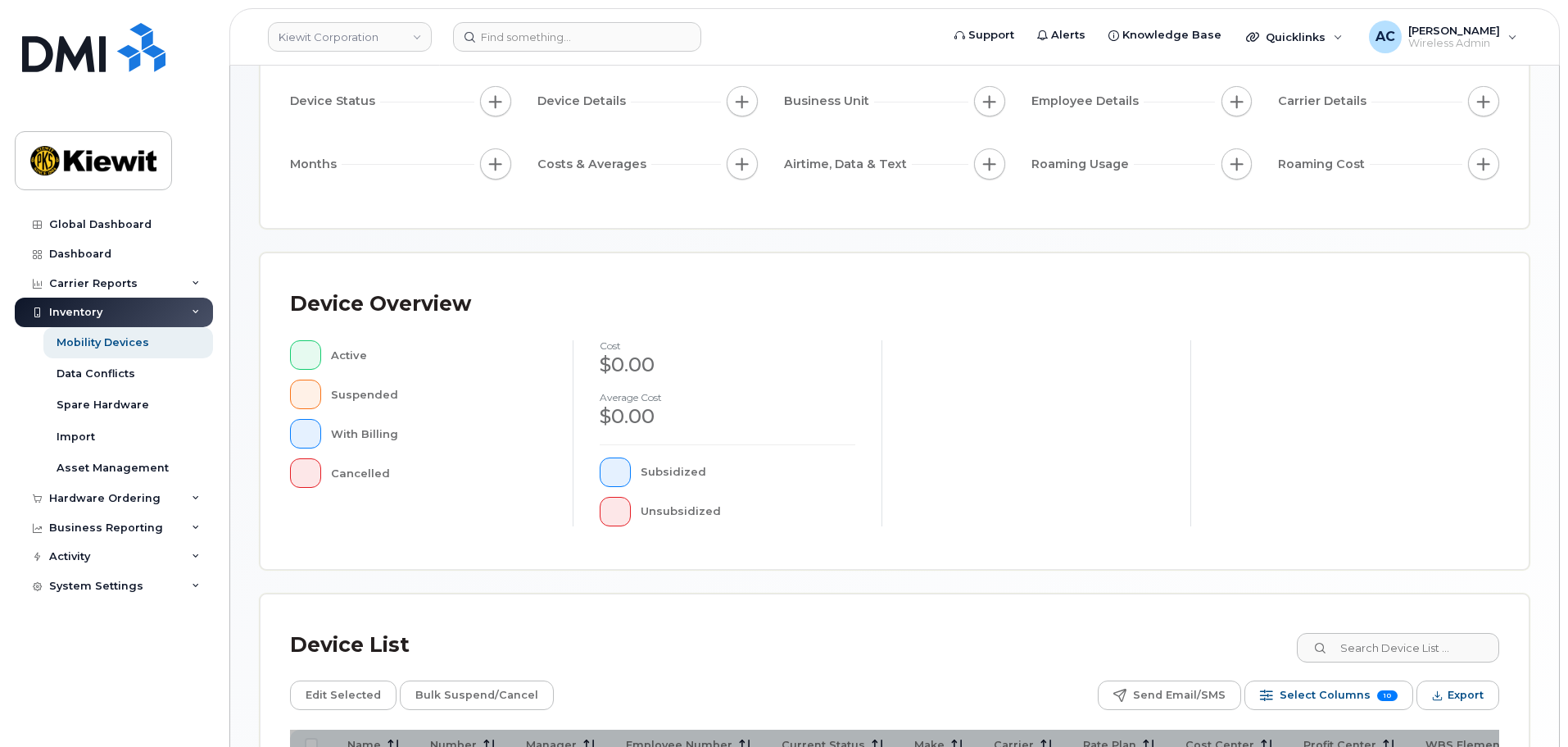
scroll to position [327, 0]
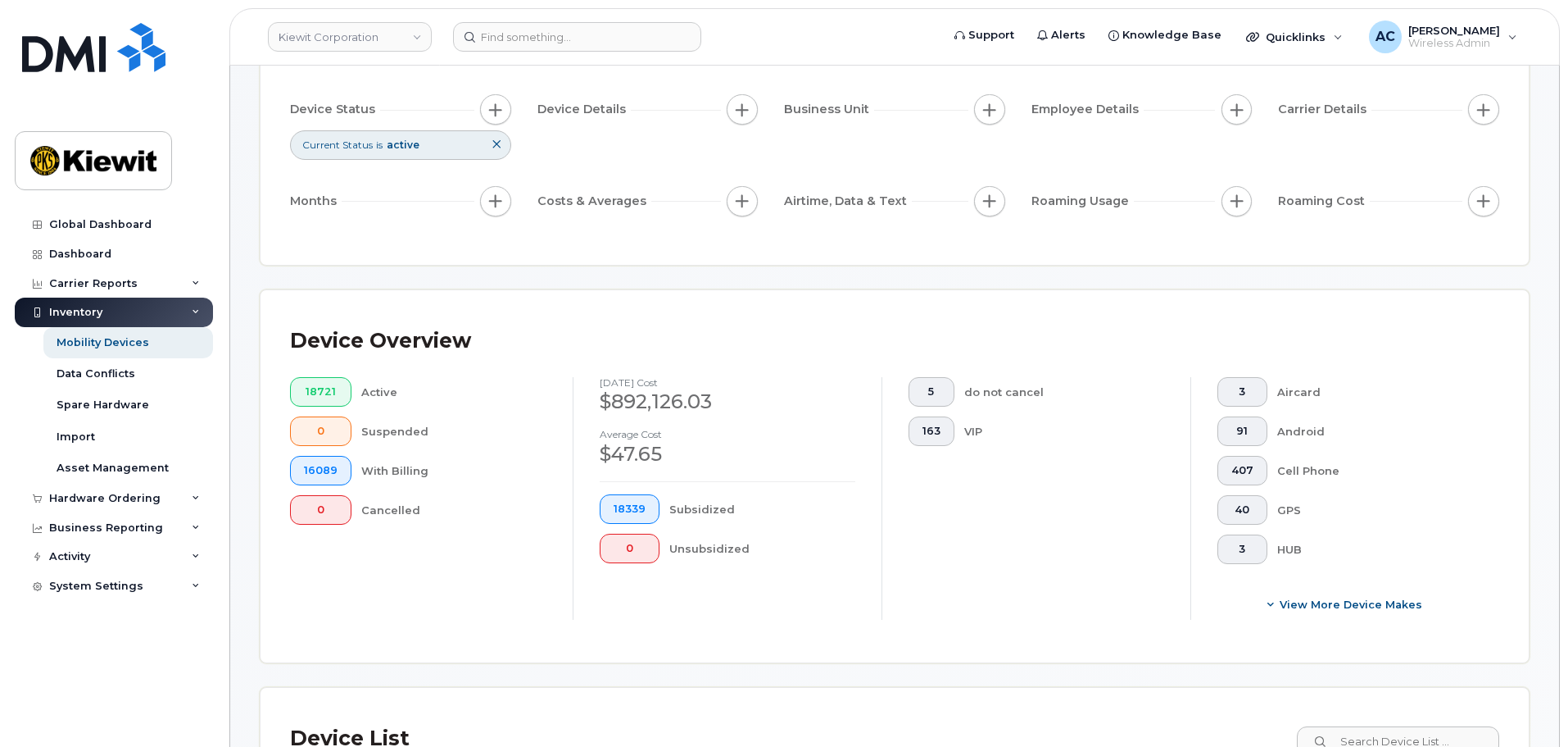
scroll to position [111, 0]
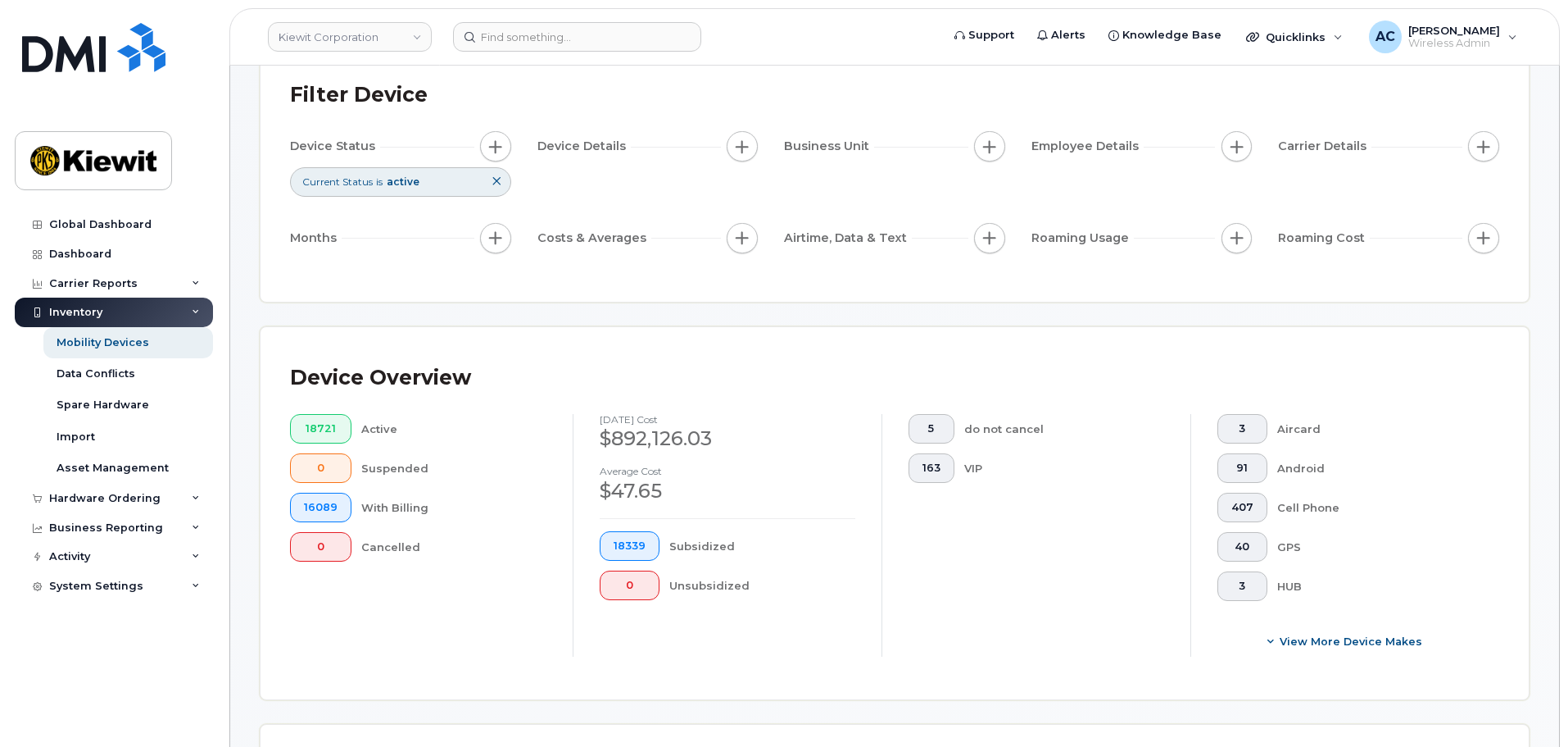
click at [499, 181] on icon at bounding box center [496, 181] width 10 height 10
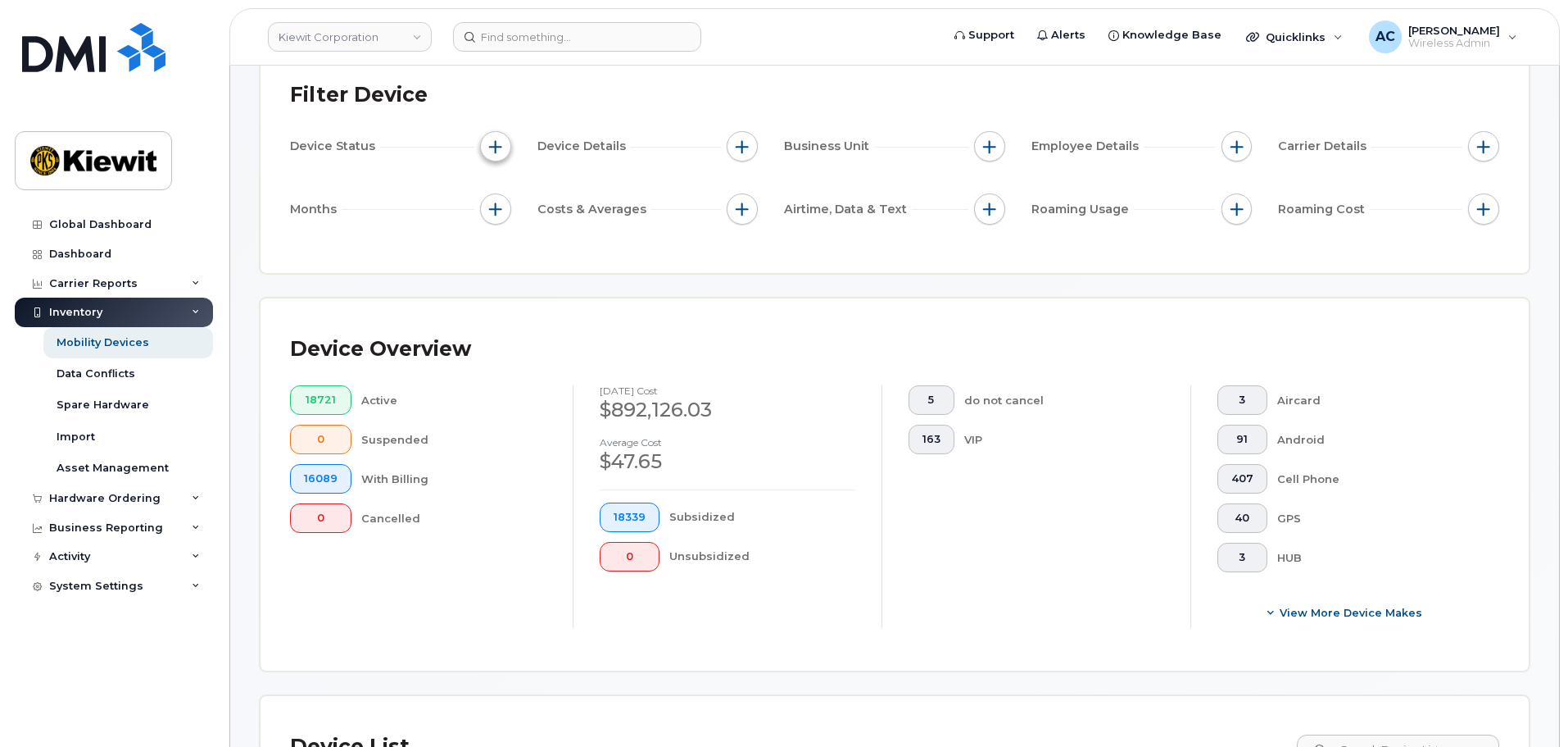
click at [496, 147] on span "button" at bounding box center [495, 146] width 13 height 13
click at [501, 193] on input "Current Status" at bounding box center [499, 195] width 13 height 13
checkbox input "true"
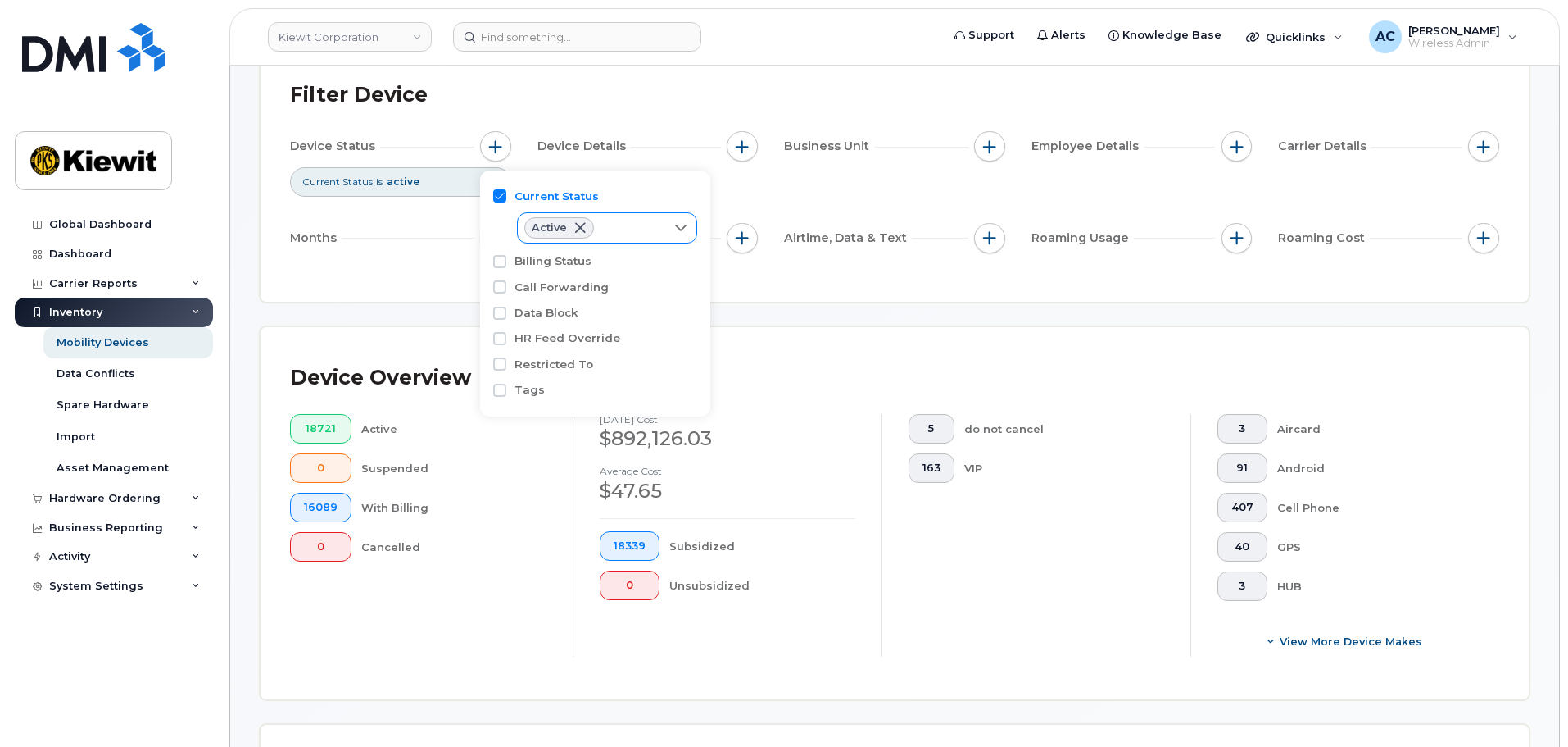
click at [579, 227] on span at bounding box center [580, 227] width 13 height 13
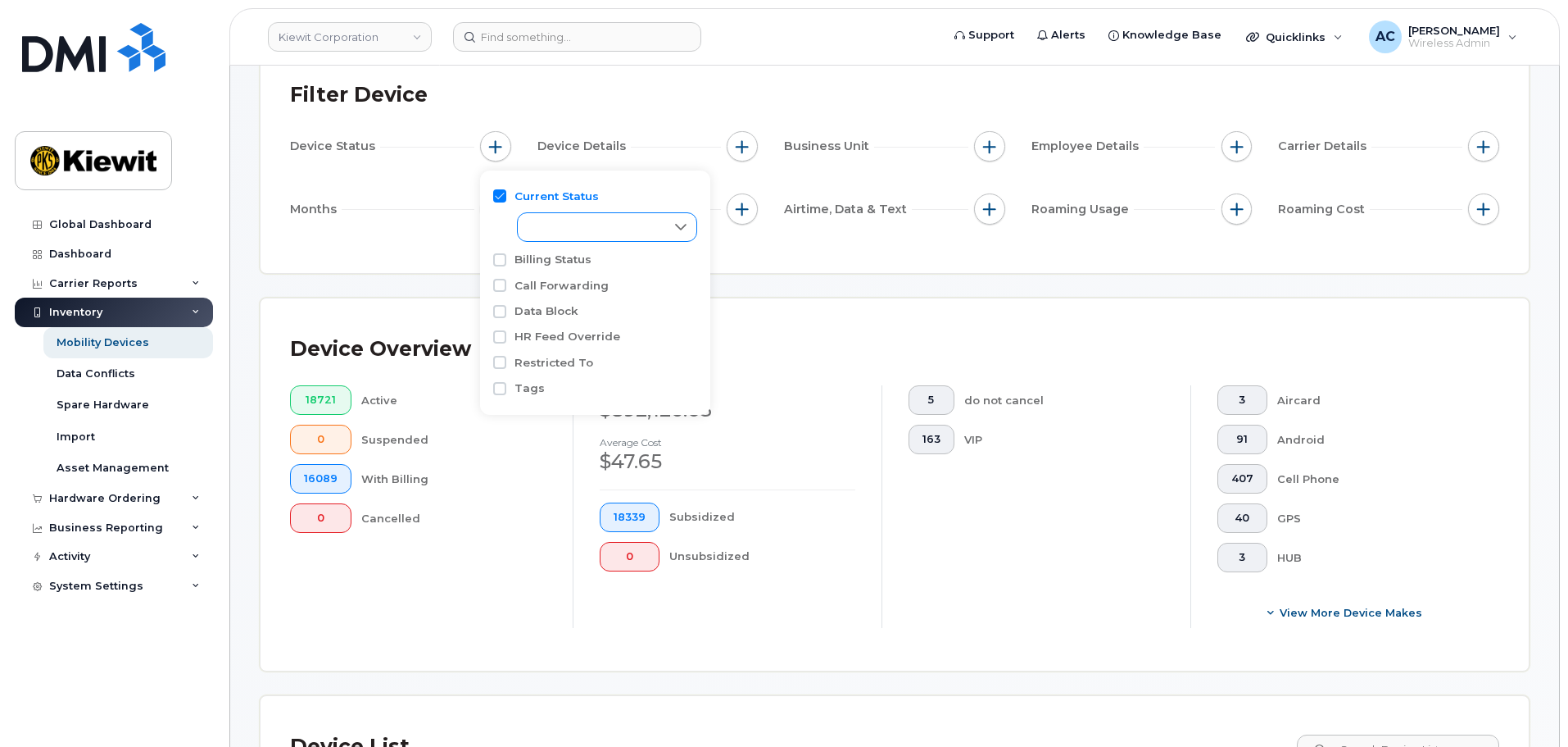
click at [467, 612] on div "18721 Active 0 Suspended 16089 With Billing 0 Cancelled" at bounding box center [418, 507] width 309 height 243
click at [496, 611] on div "18721 Active 0 Suspended 16089 With Billing 0 Cancelled" at bounding box center [418, 507] width 309 height 243
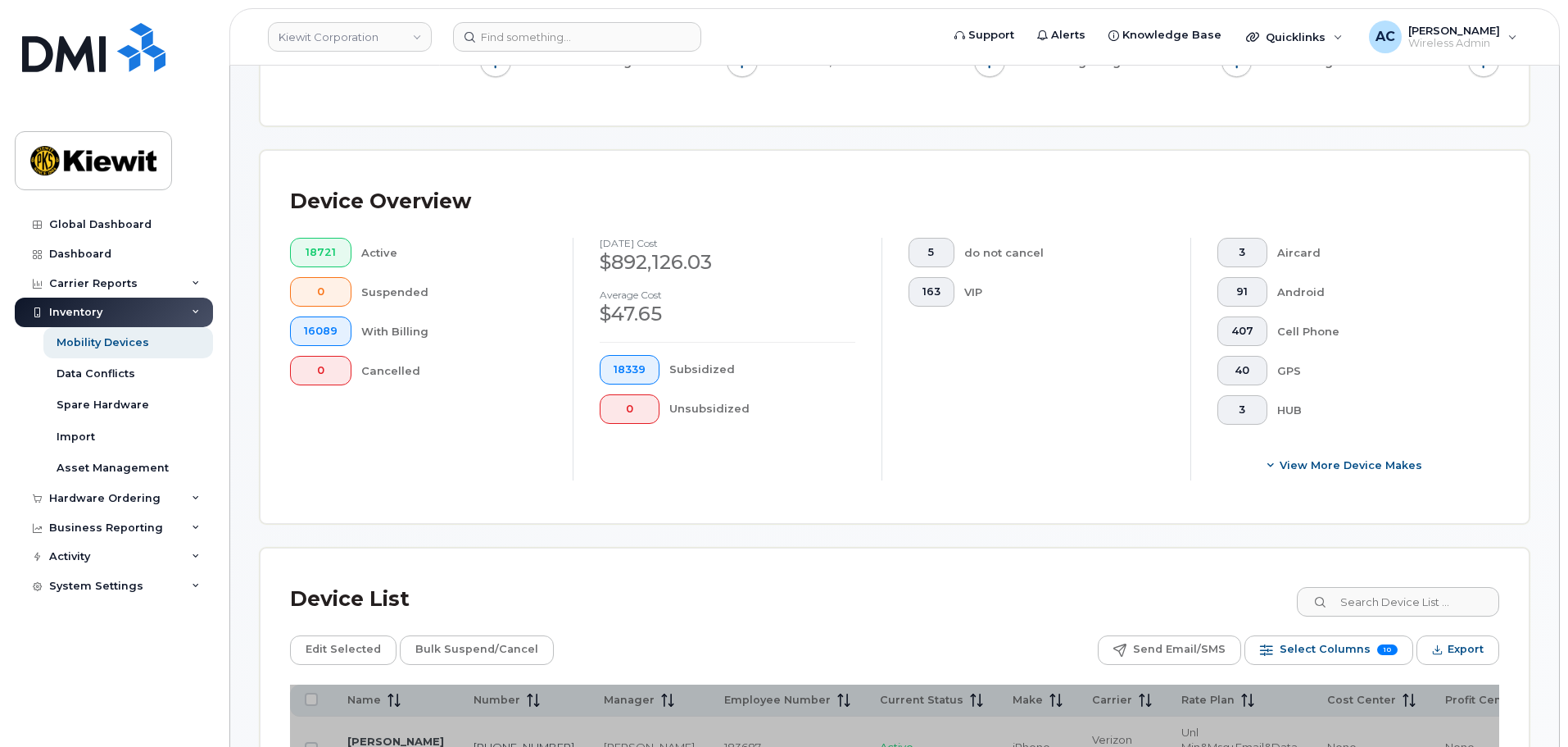
scroll to position [521, 0]
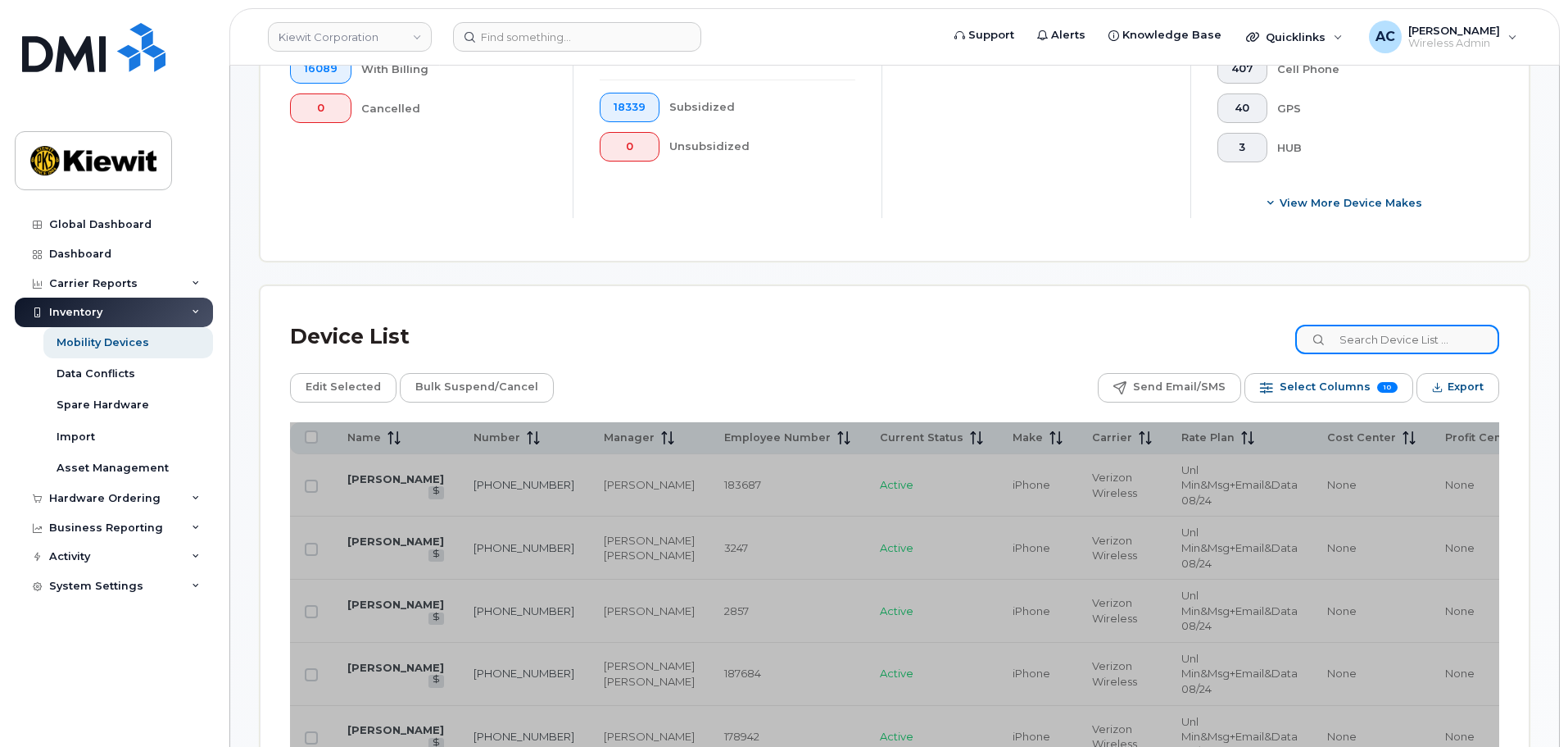
click at [1368, 328] on input at bounding box center [1397, 339] width 204 height 29
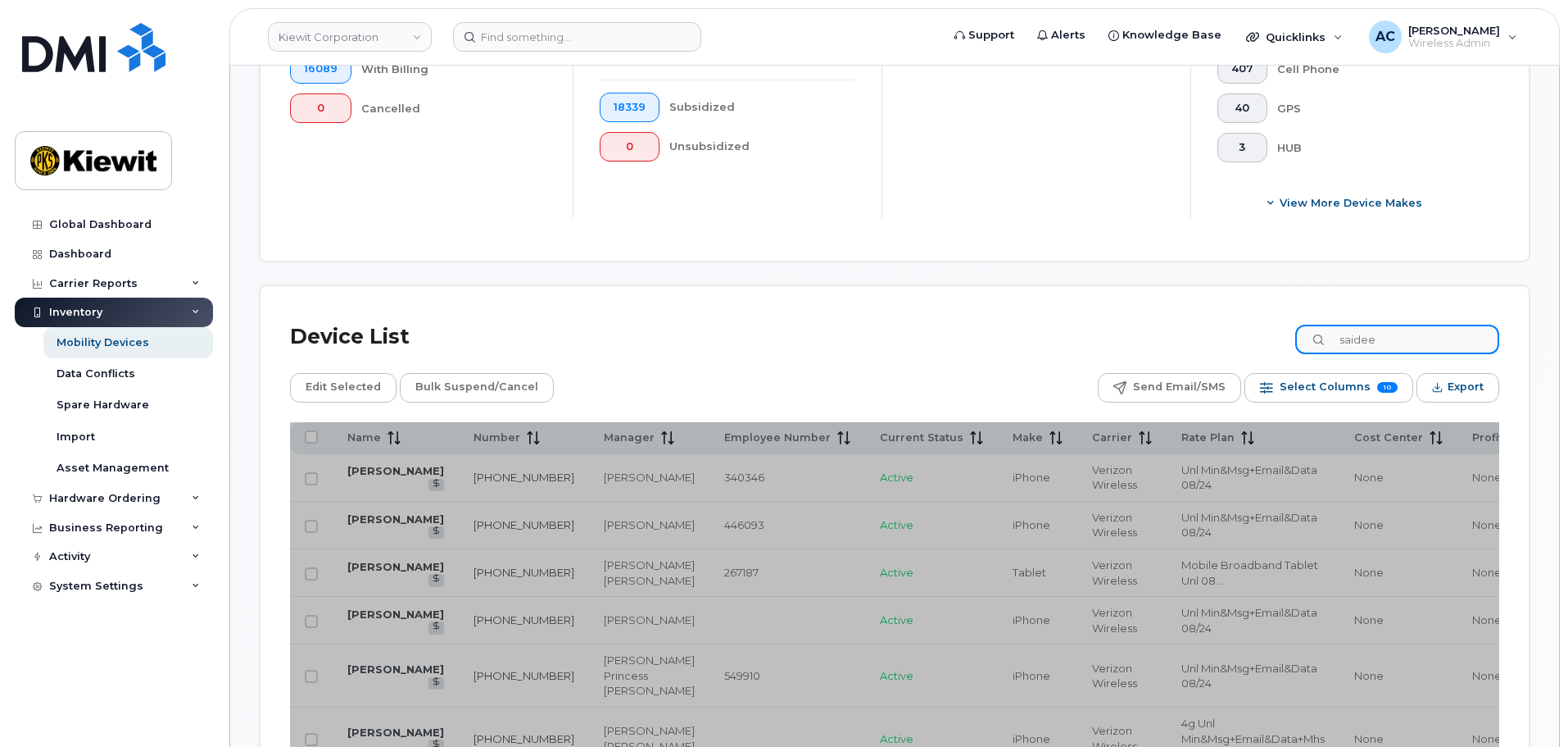
scroll to position [446, 0]
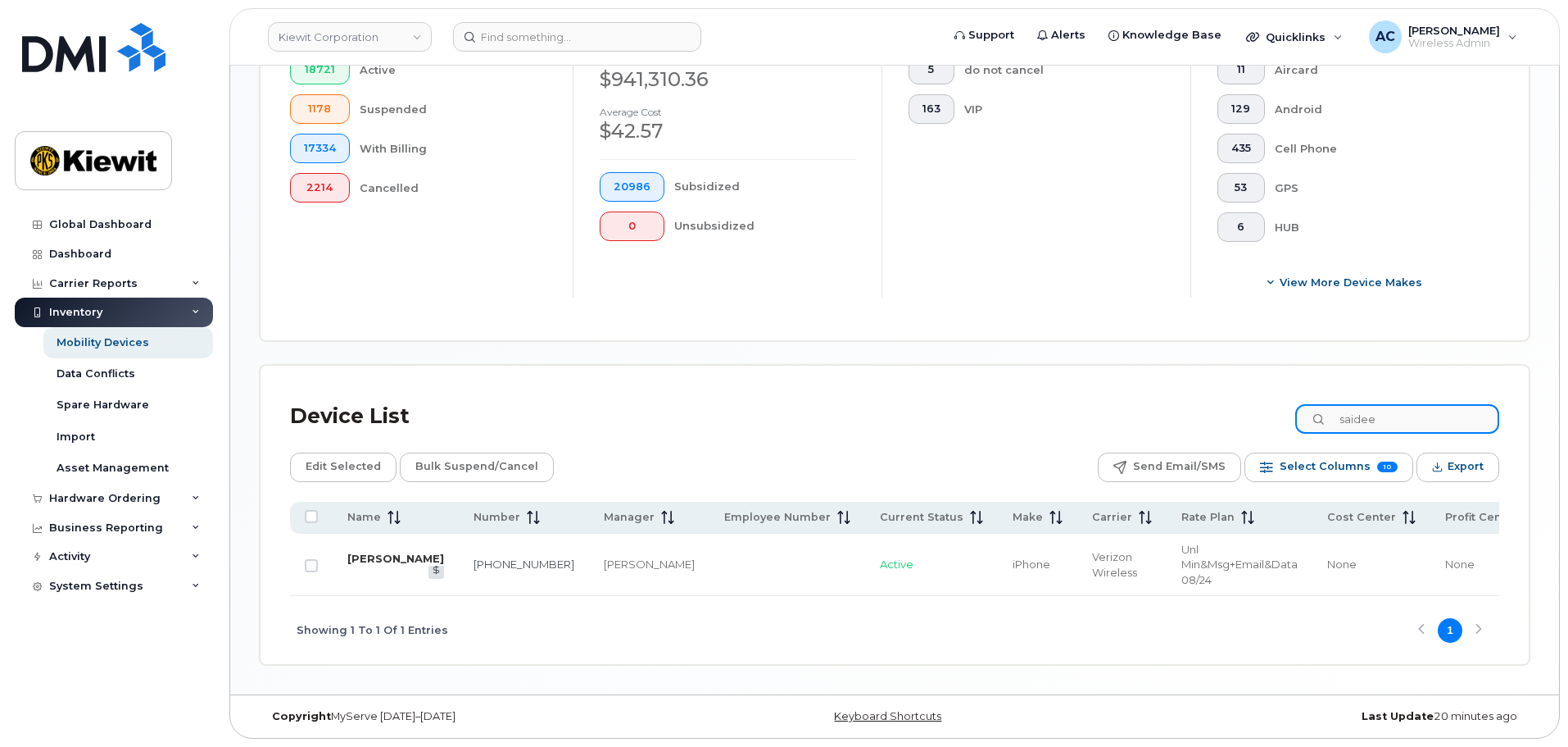
type input "saidee"
click at [377, 552] on link "[PERSON_NAME]" at bounding box center [396, 558] width 97 height 13
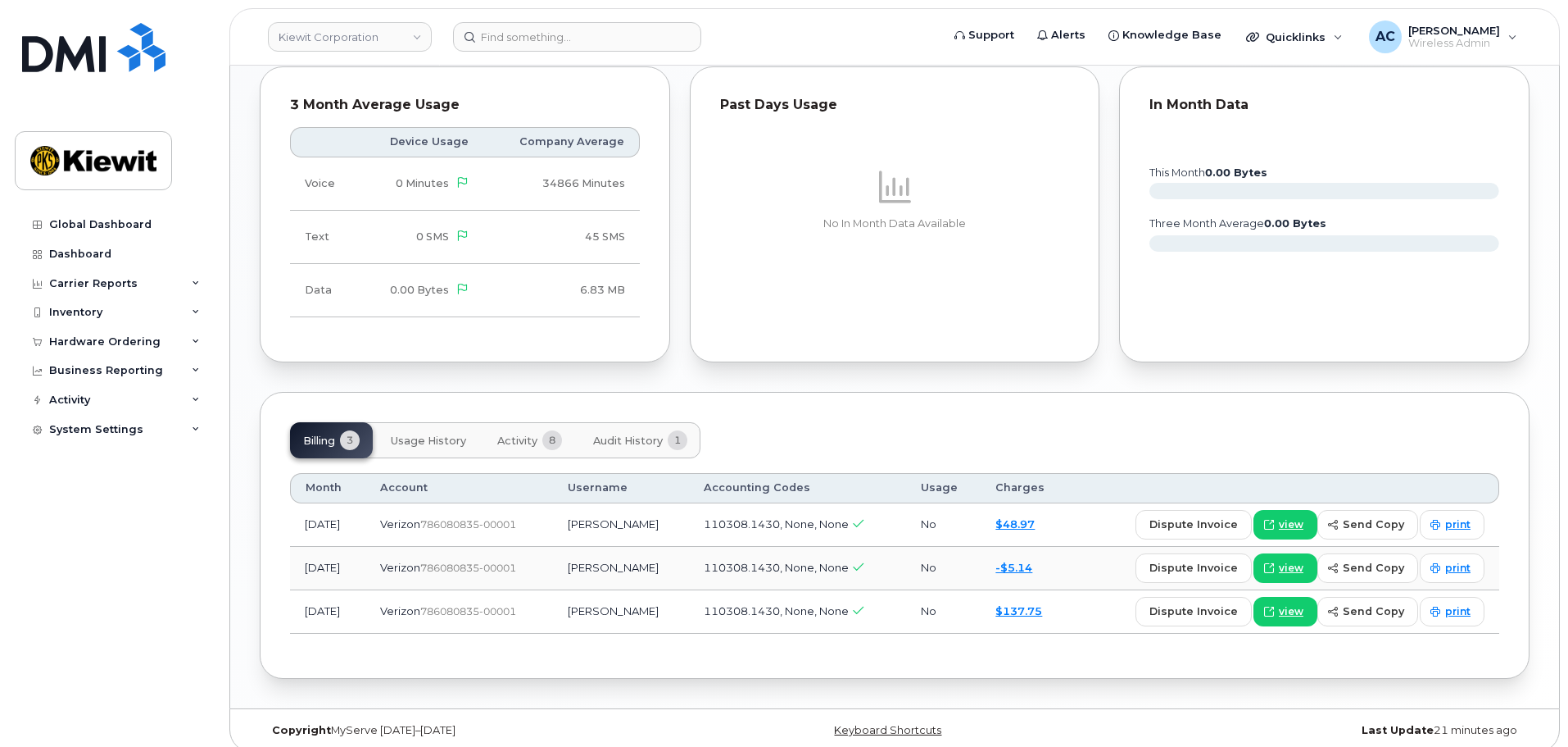
scroll to position [1023, 0]
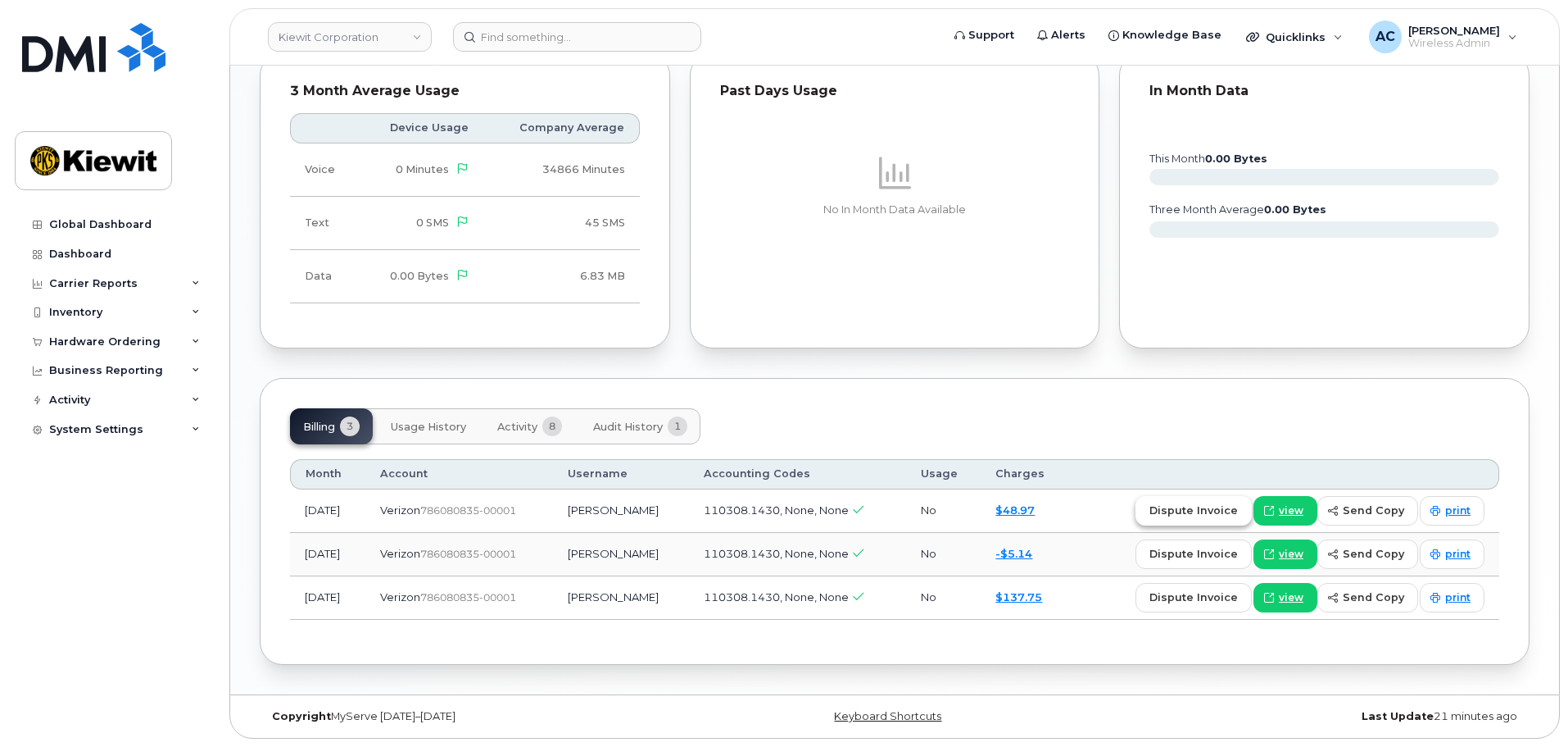
click at [1180, 524] on button "dispute invoice" at bounding box center [1193, 510] width 117 height 29
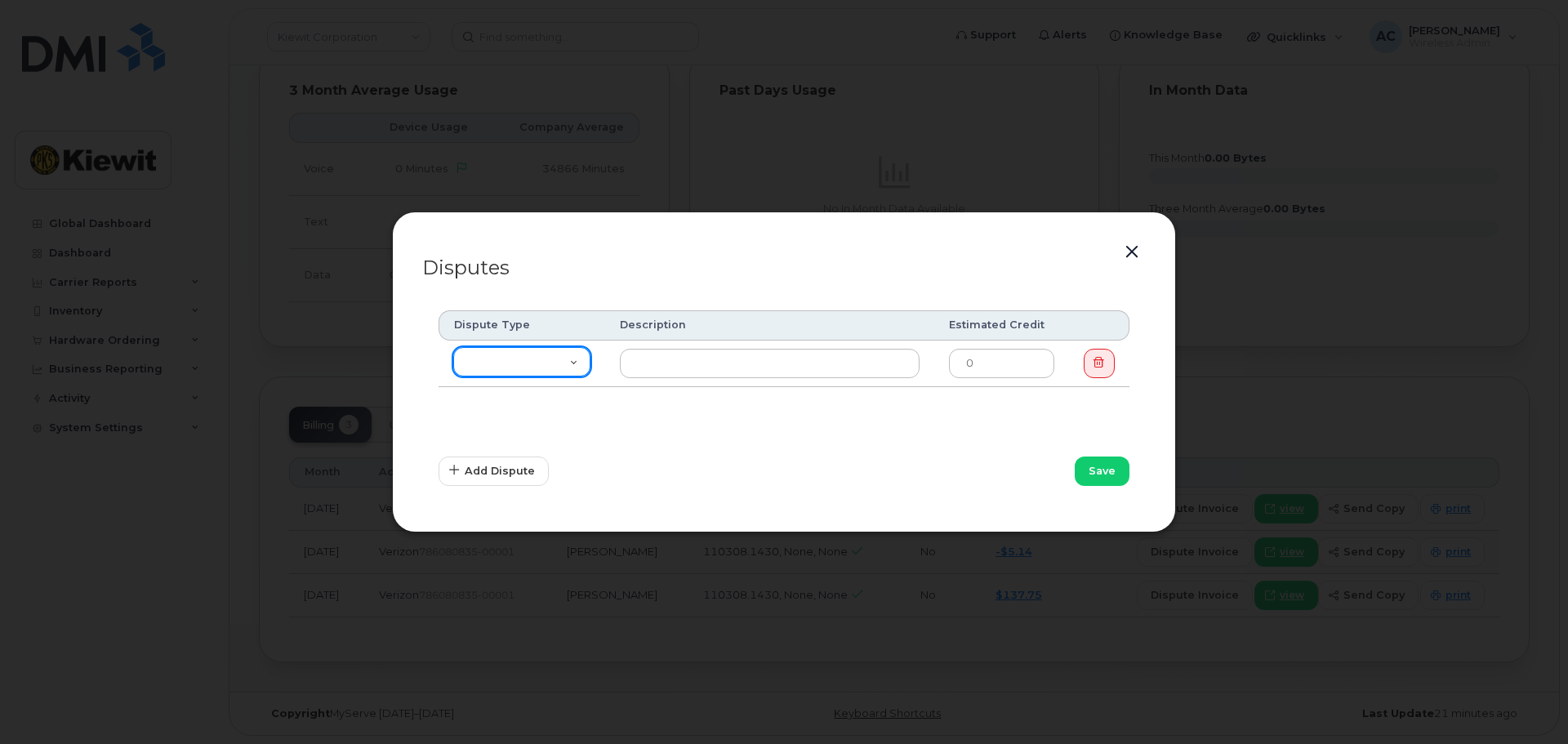
click at [556, 356] on select "Missing Discount Roaming Credit Data Credit Missing Feature Other" at bounding box center [522, 362] width 137 height 29
select select "other"
click at [453, 347] on select "Missing Discount Roaming Credit Data Credit Missing Feature Other" at bounding box center [522, 362] width 137 height 29
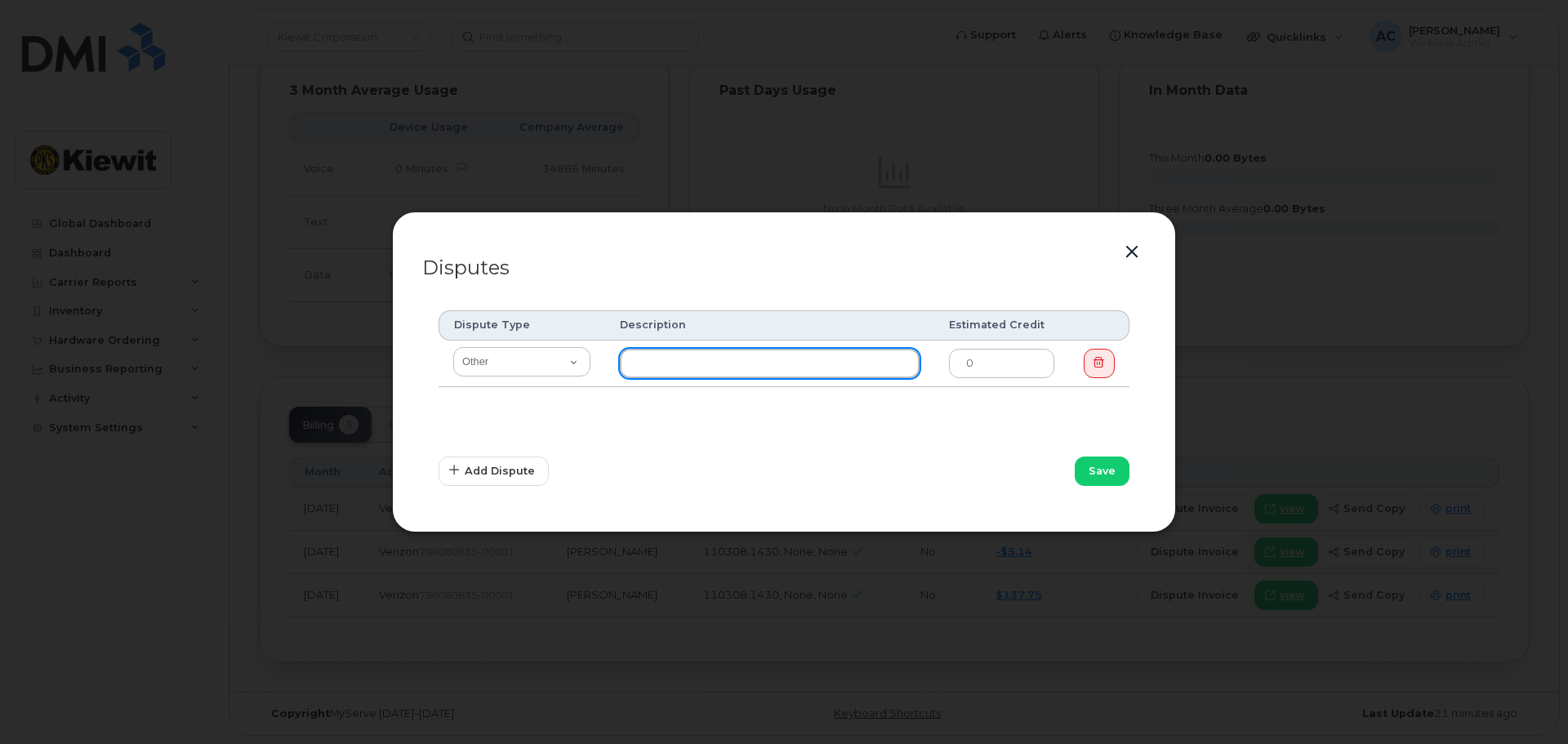
click at [653, 358] on input "text" at bounding box center [769, 363] width 300 height 29
type input "This person should never have had a phone"
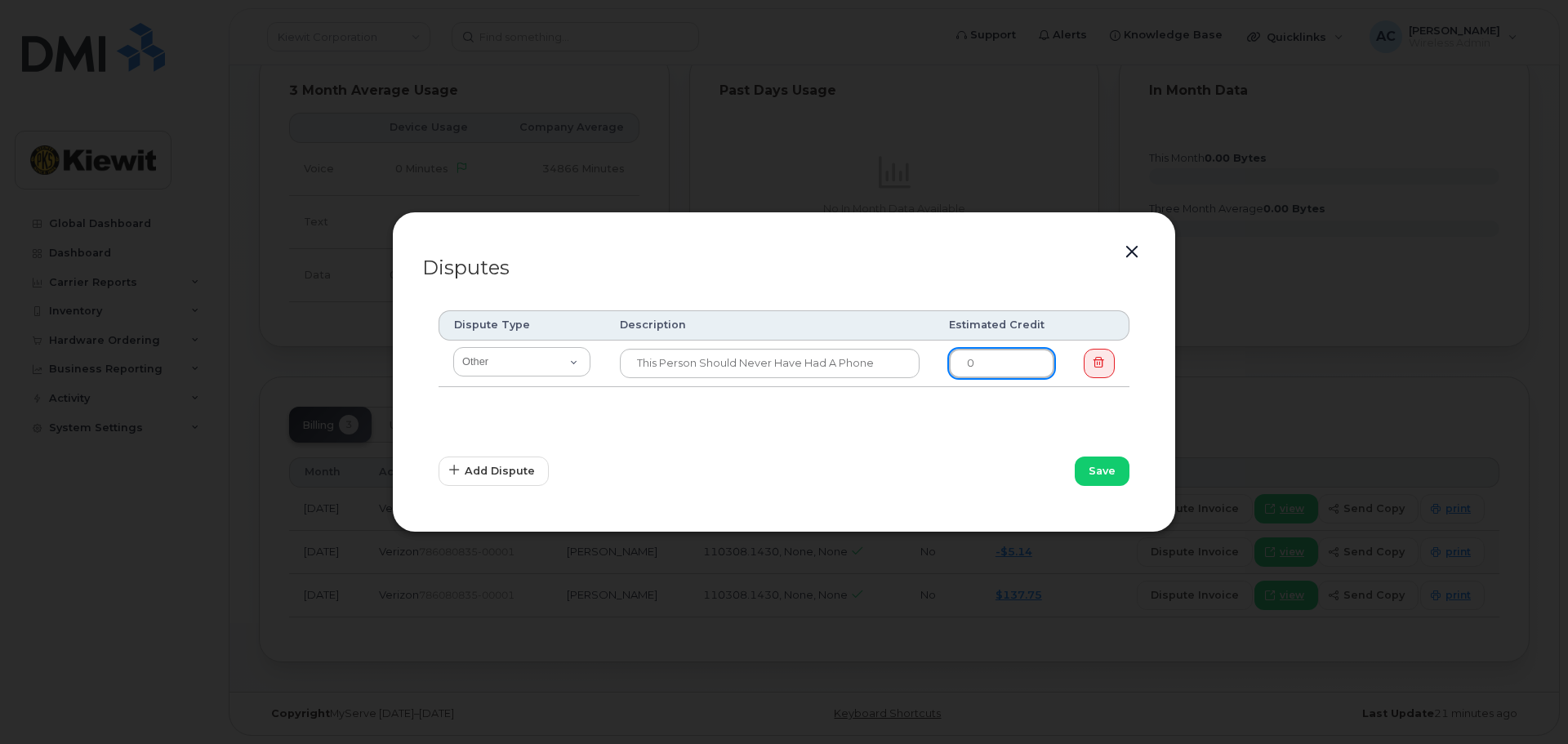
click at [1005, 368] on input "0" at bounding box center [1001, 363] width 106 height 29
drag, startPoint x: 957, startPoint y: 232, endPoint x: 954, endPoint y: 135, distance: 97.0
click at [954, 135] on div "Disputes Dispute Type Description Estimated Credit Missing Discount Roaming Cre…" at bounding box center [784, 372] width 1568 height 744
click at [792, 461] on div "Save" at bounding box center [961, 471] width 355 height 49
click at [1131, 250] on button "button" at bounding box center [1131, 253] width 24 height 23
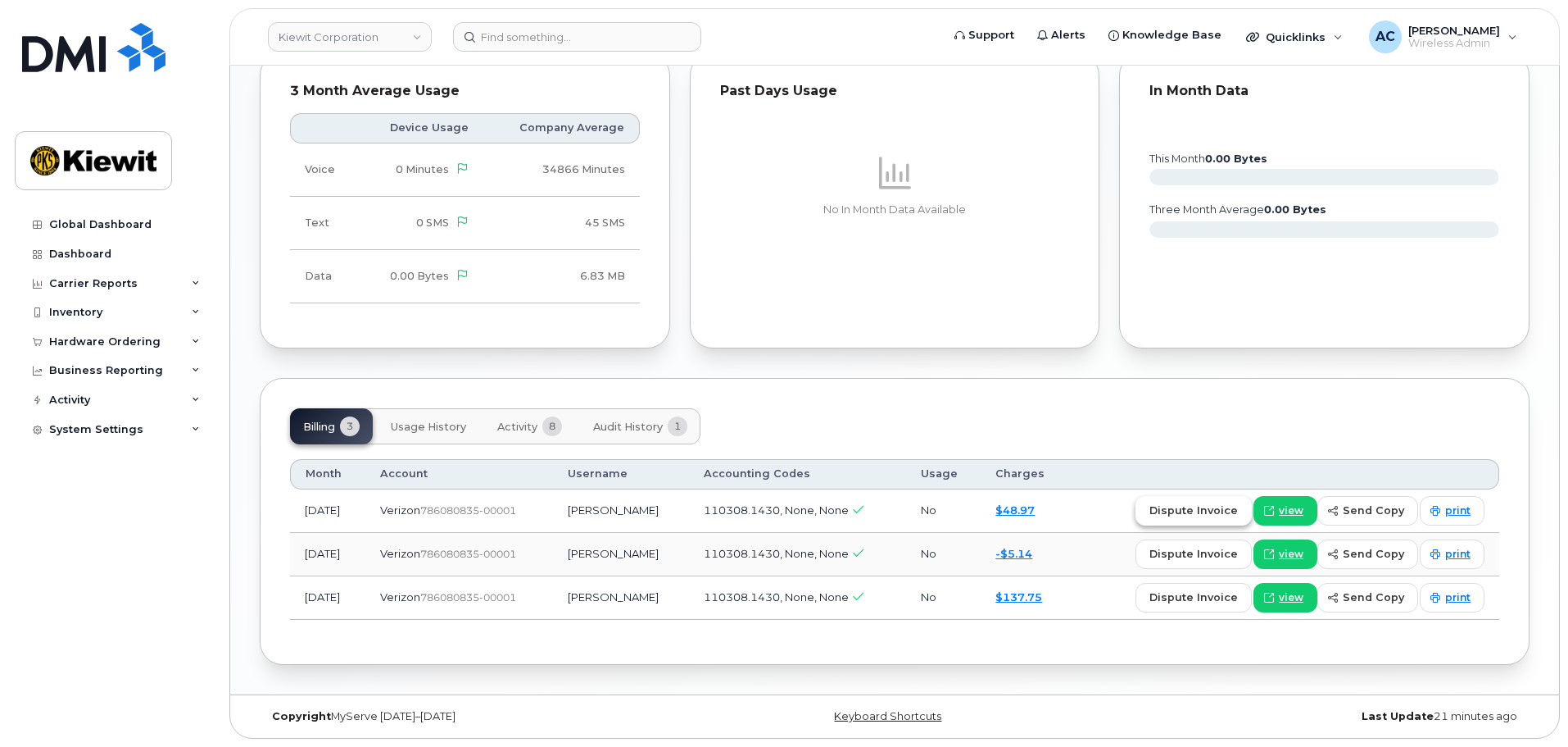
click at [1178, 511] on span "dispute invoice" at bounding box center [1193, 510] width 88 height 16
select select
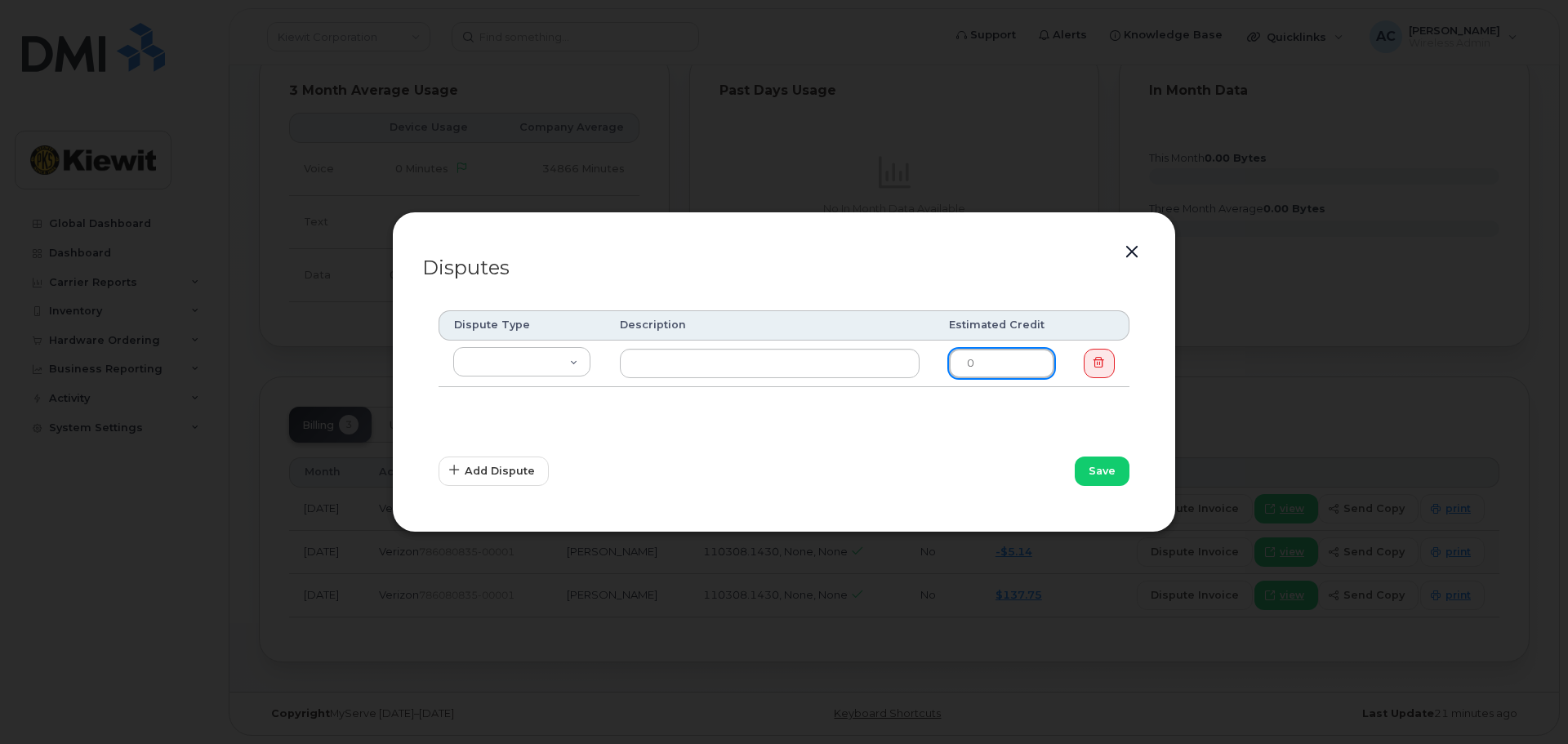
drag, startPoint x: 997, startPoint y: 363, endPoint x: 927, endPoint y: 353, distance: 70.7
click at [927, 353] on tr "Missing Discount Roaming Credit Data Credit Missing Feature Other 0" at bounding box center [784, 364] width 691 height 46
type input "48.97"
click at [530, 360] on select "Missing Discount Roaming Credit Data Credit Missing Feature Other" at bounding box center [522, 362] width 137 height 29
select select "other"
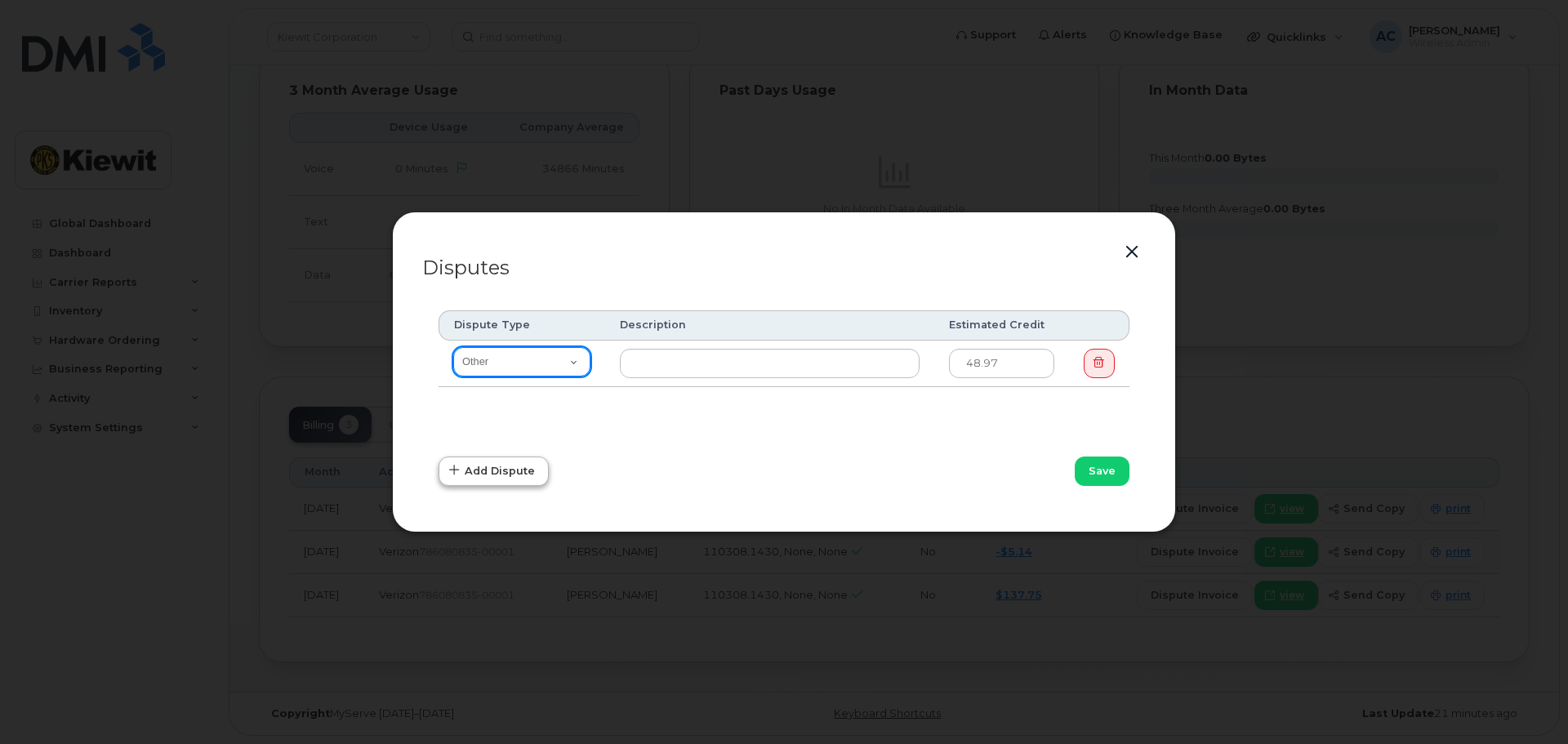
click at [453, 347] on select "Missing Discount Roaming Credit Data Credit Missing Feature Other" at bounding box center [522, 362] width 137 height 29
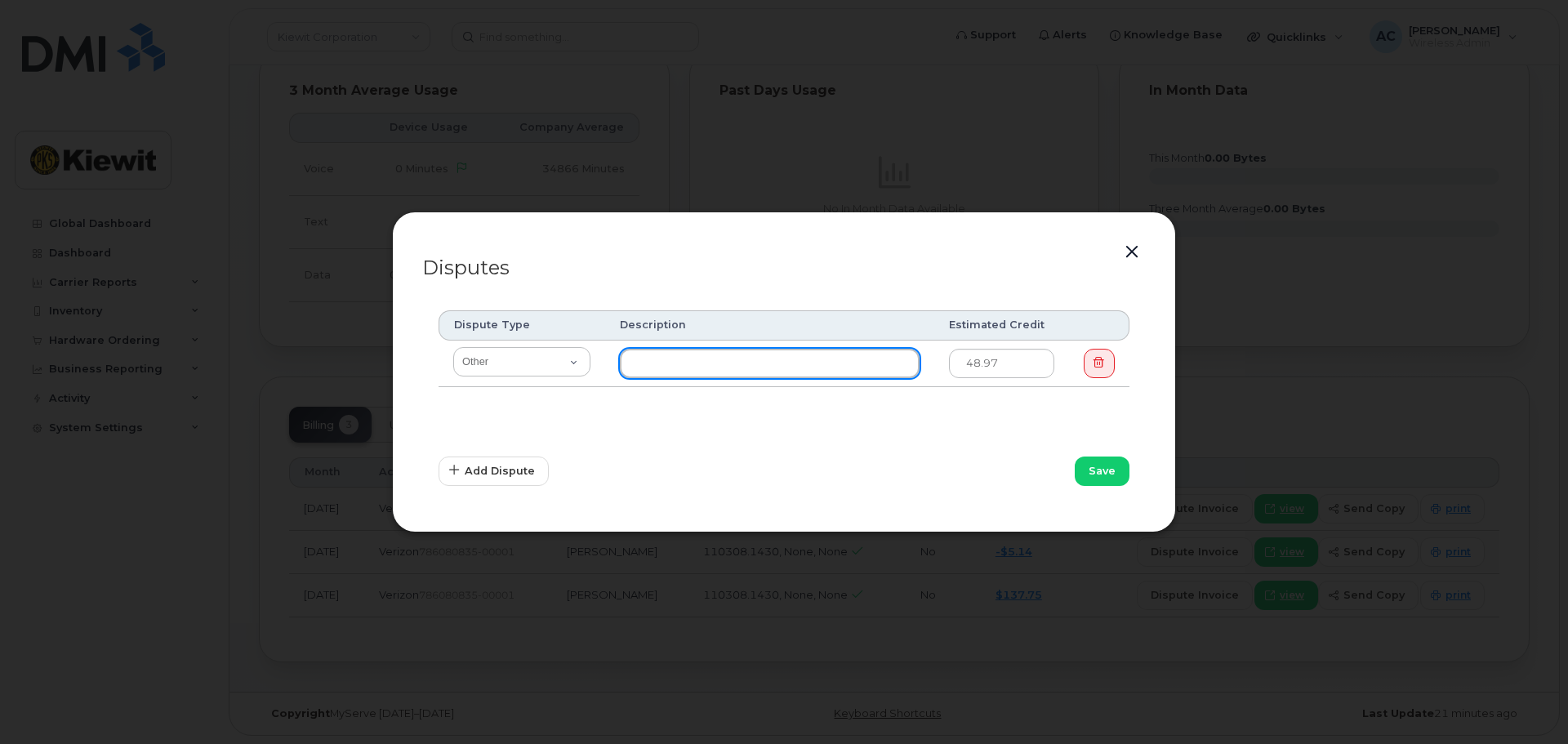
click at [760, 372] on input "text" at bounding box center [769, 363] width 300 height 29
type input "this person should never have had a phone"
click at [1107, 461] on button "Save" at bounding box center [1101, 471] width 55 height 29
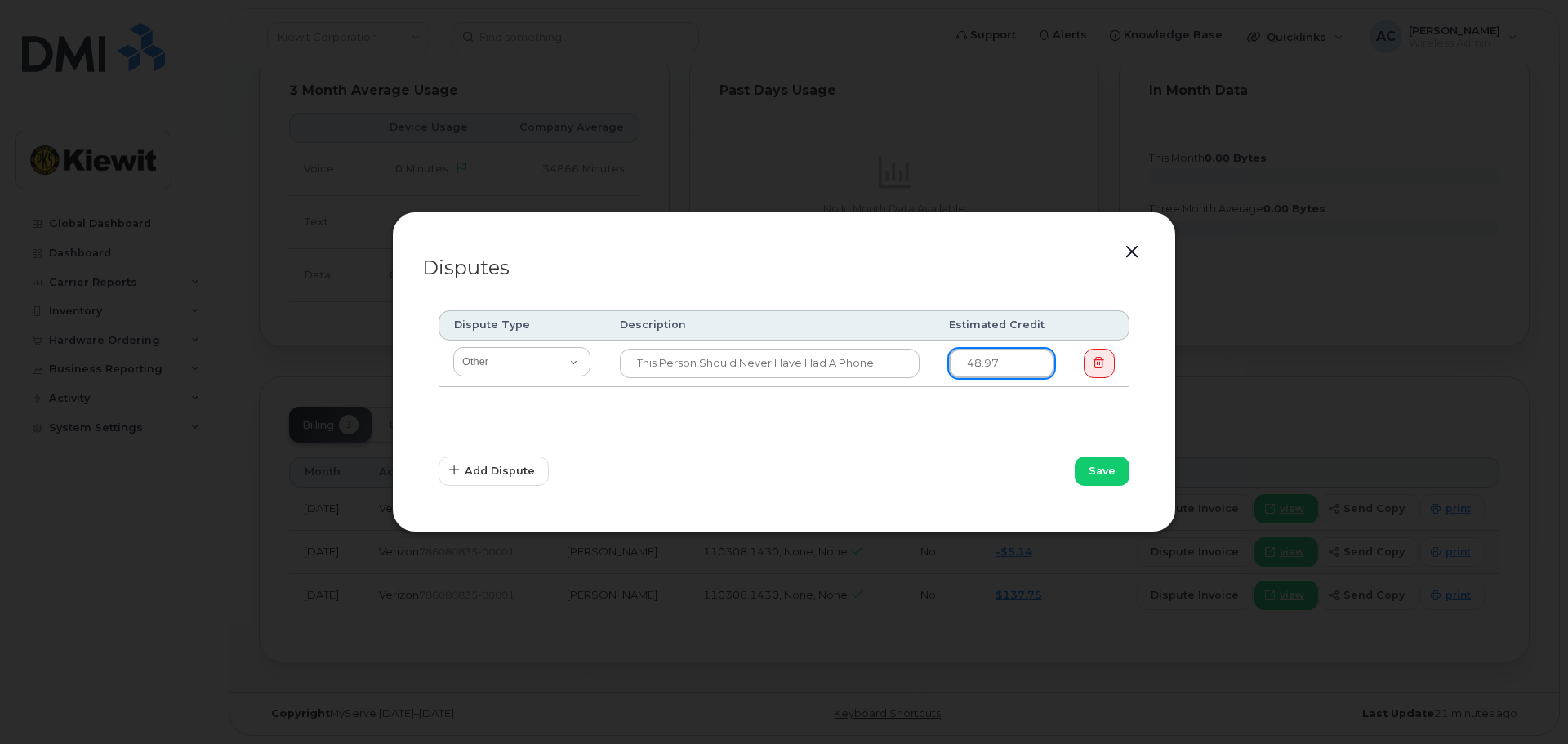
click at [967, 360] on input "48.97" at bounding box center [1001, 363] width 106 height 29
click at [1016, 367] on input "48.97" at bounding box center [1001, 363] width 106 height 29
type input "49"
click at [1105, 463] on span "Save" at bounding box center [1102, 470] width 27 height 15
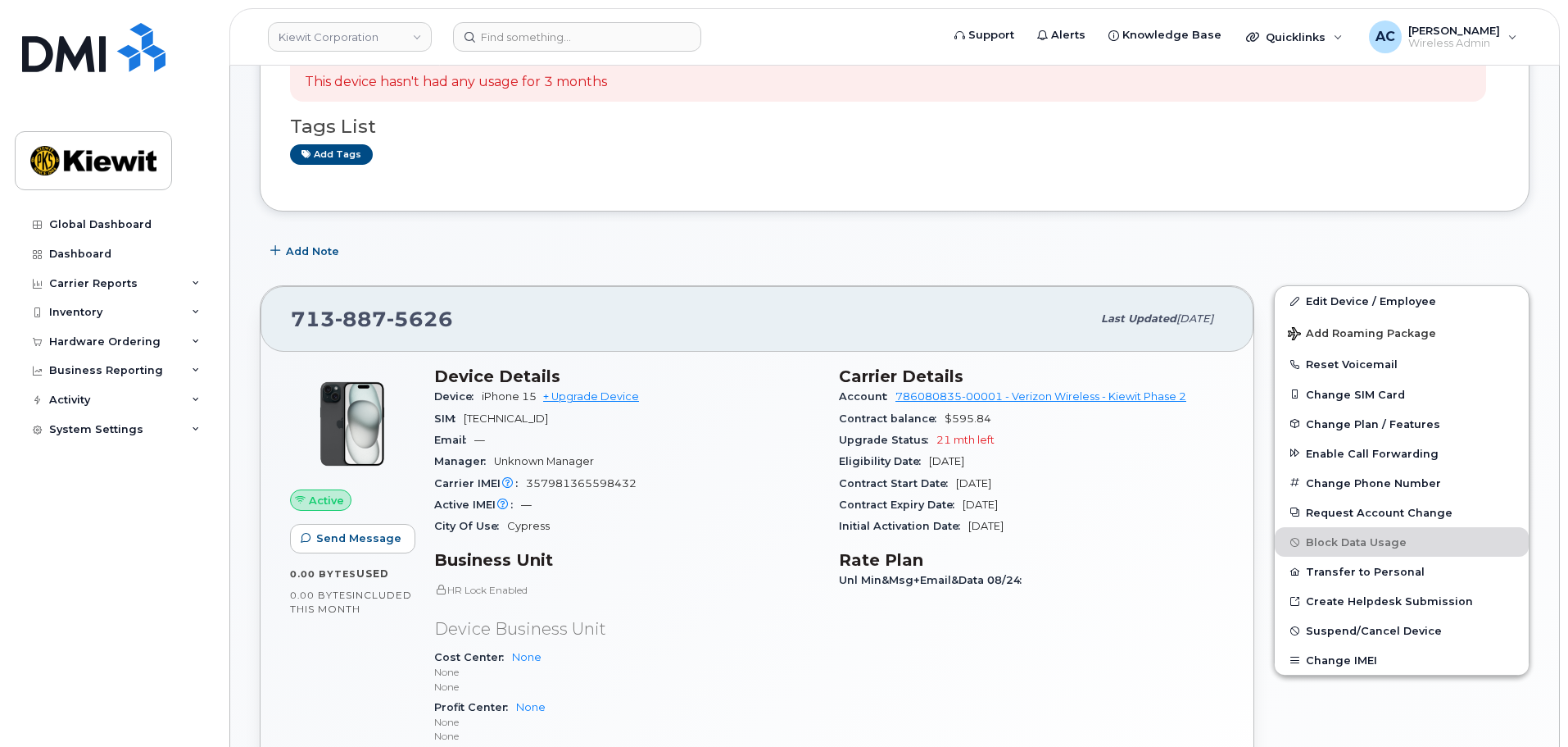
scroll to position [164, 0]
click at [1386, 291] on link "Edit Device / Employee" at bounding box center [1402, 299] width 254 height 29
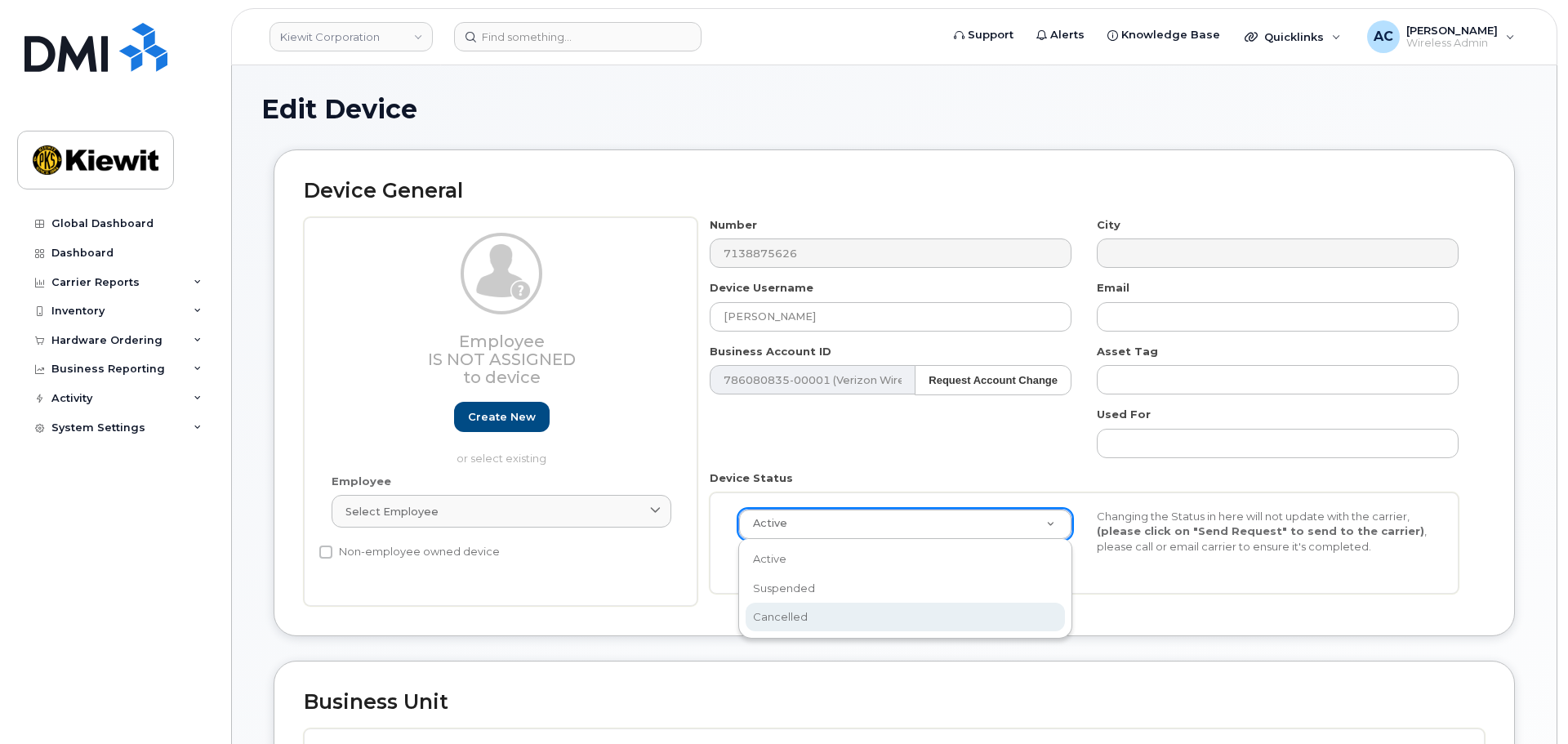
scroll to position [0, 5]
select select "cancelled"
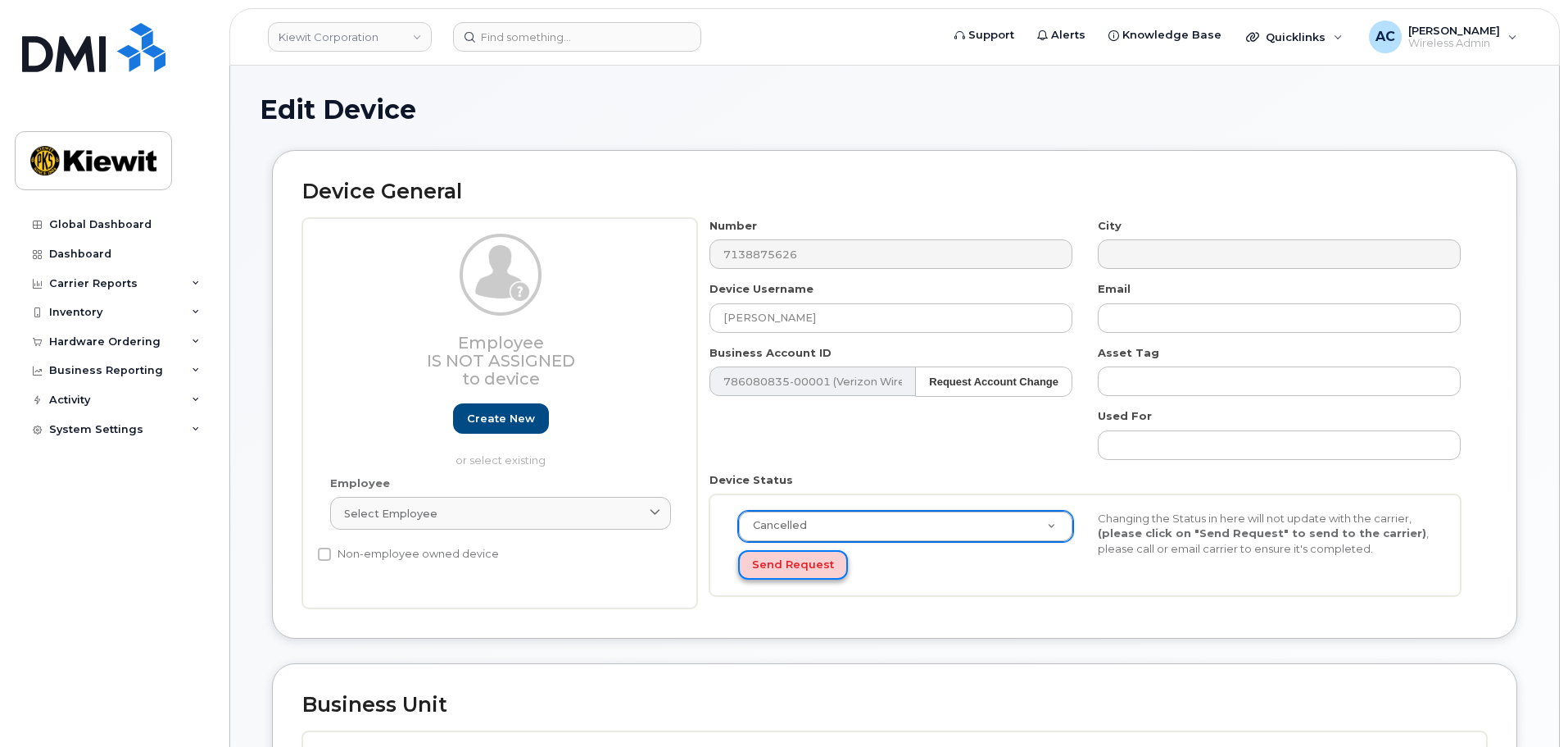
click at [814, 570] on button "Send Request" at bounding box center [792, 564] width 110 height 30
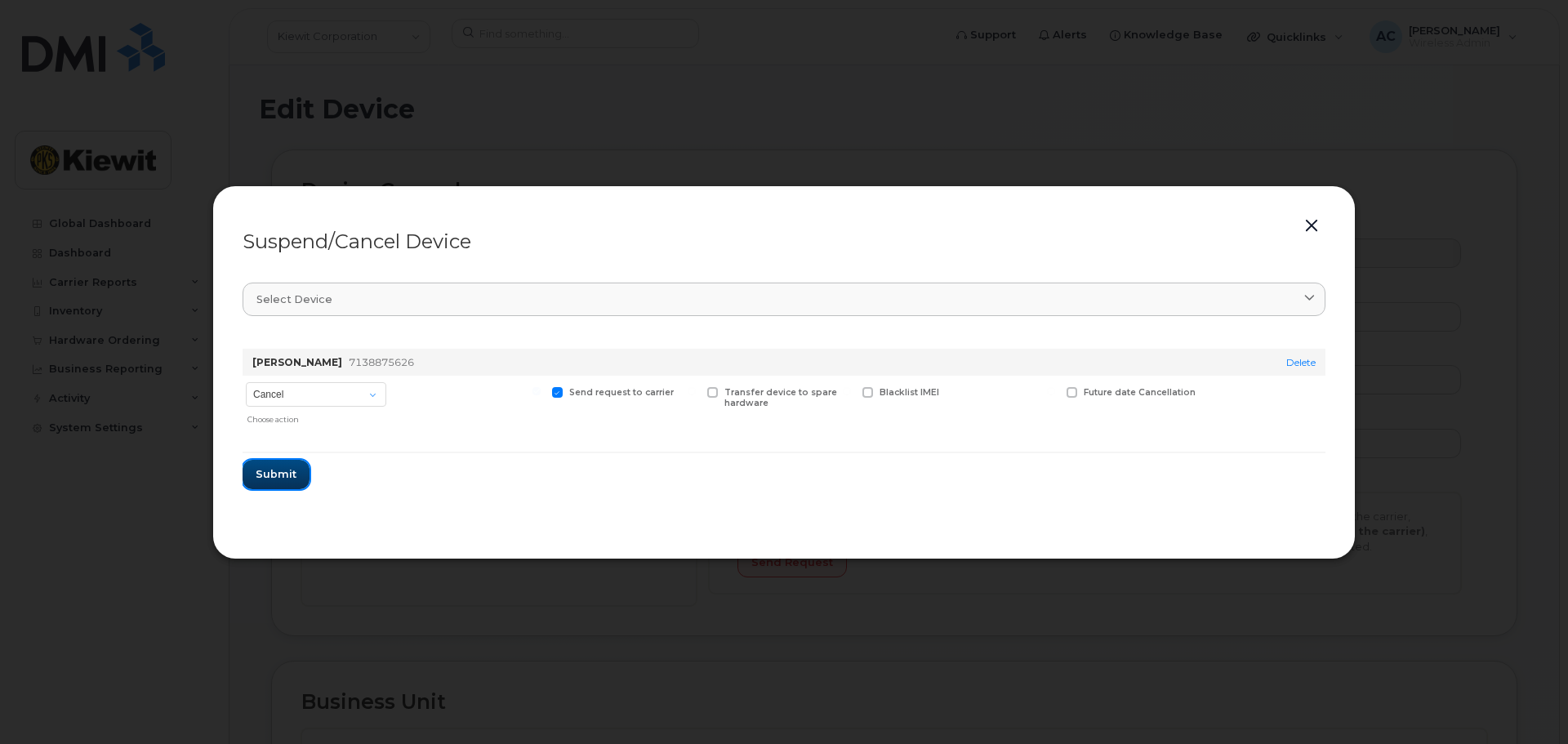
click at [273, 478] on span "Submit" at bounding box center [276, 474] width 41 height 15
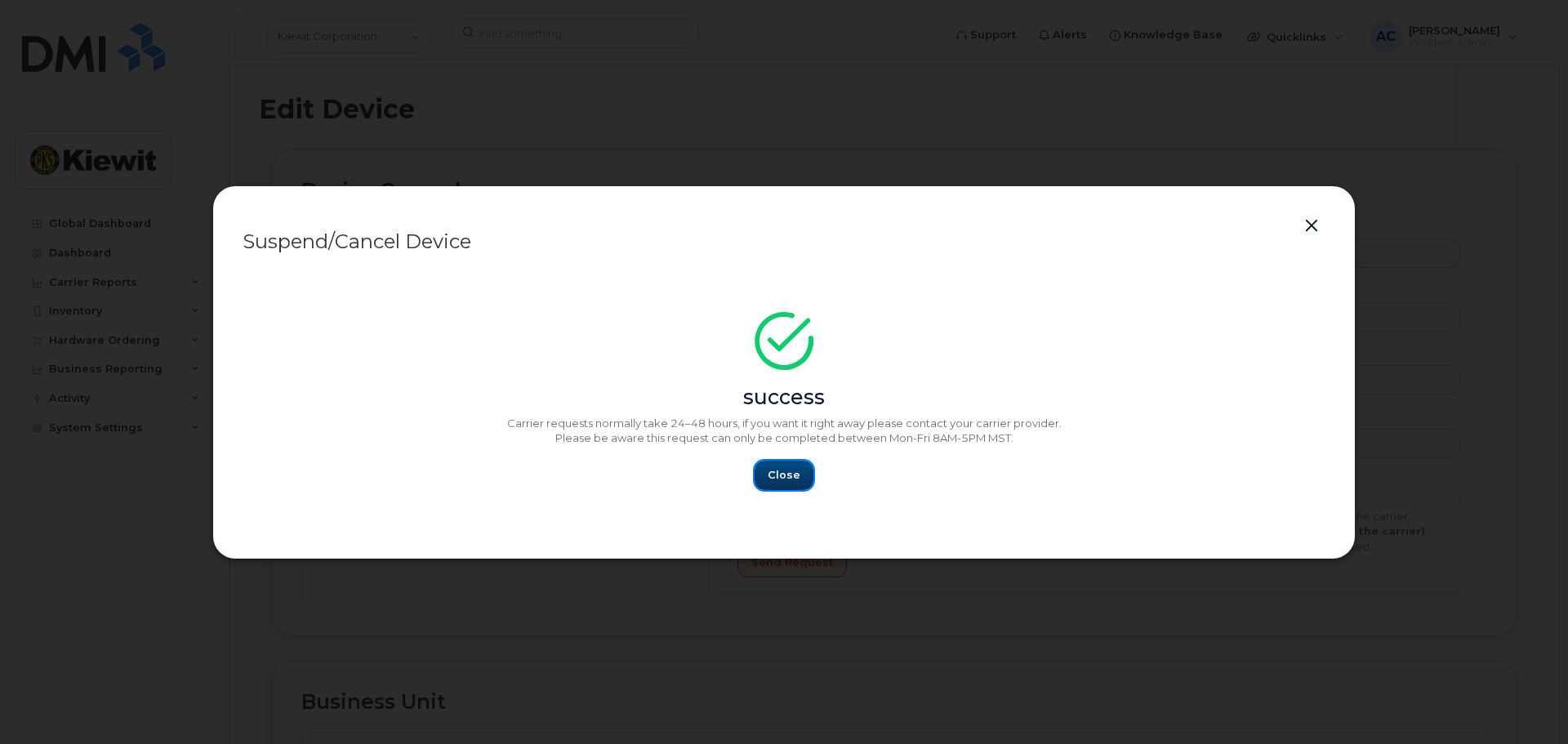
click at [773, 484] on button "Close" at bounding box center [784, 475] width 59 height 29
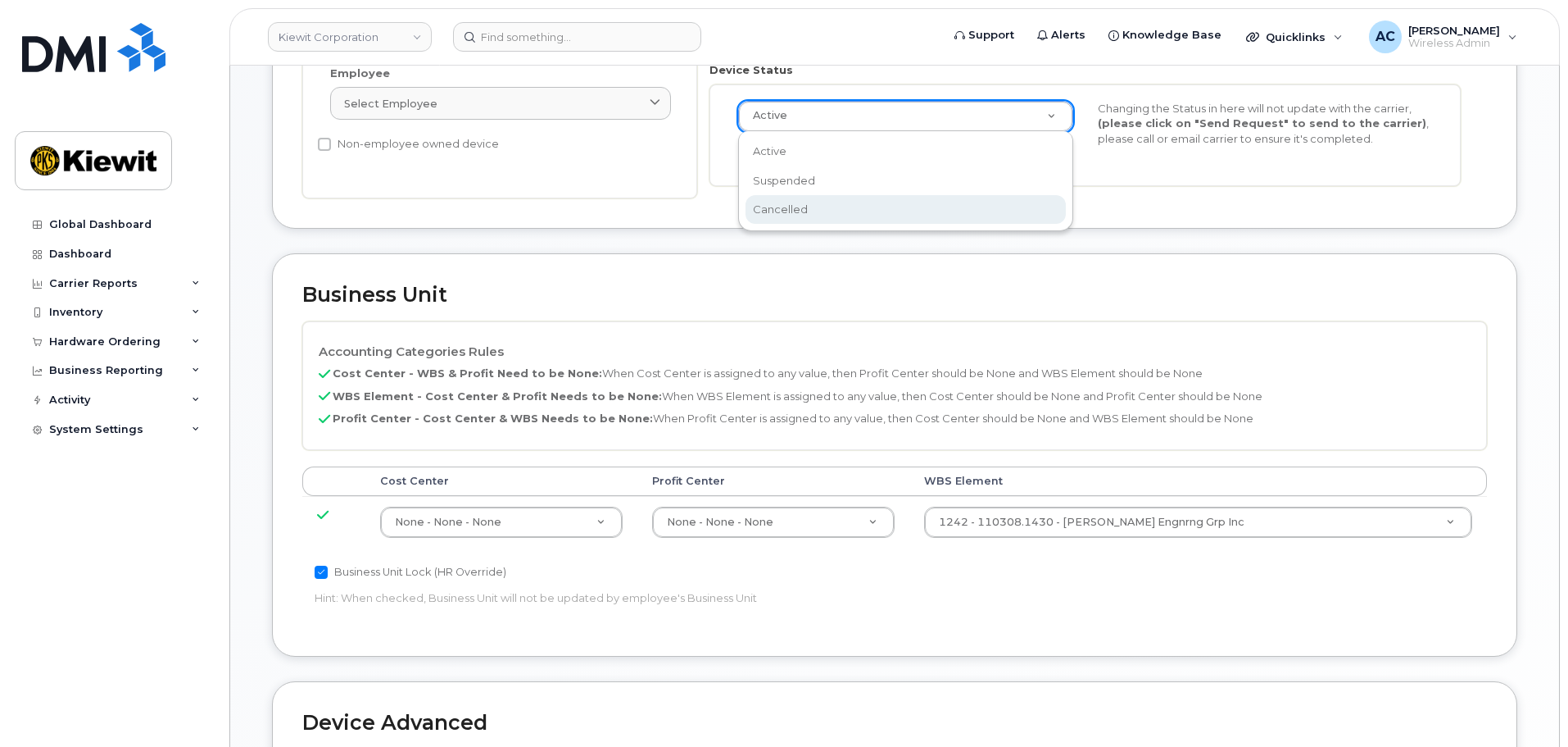
scroll to position [0, 5]
select select "cancelled"
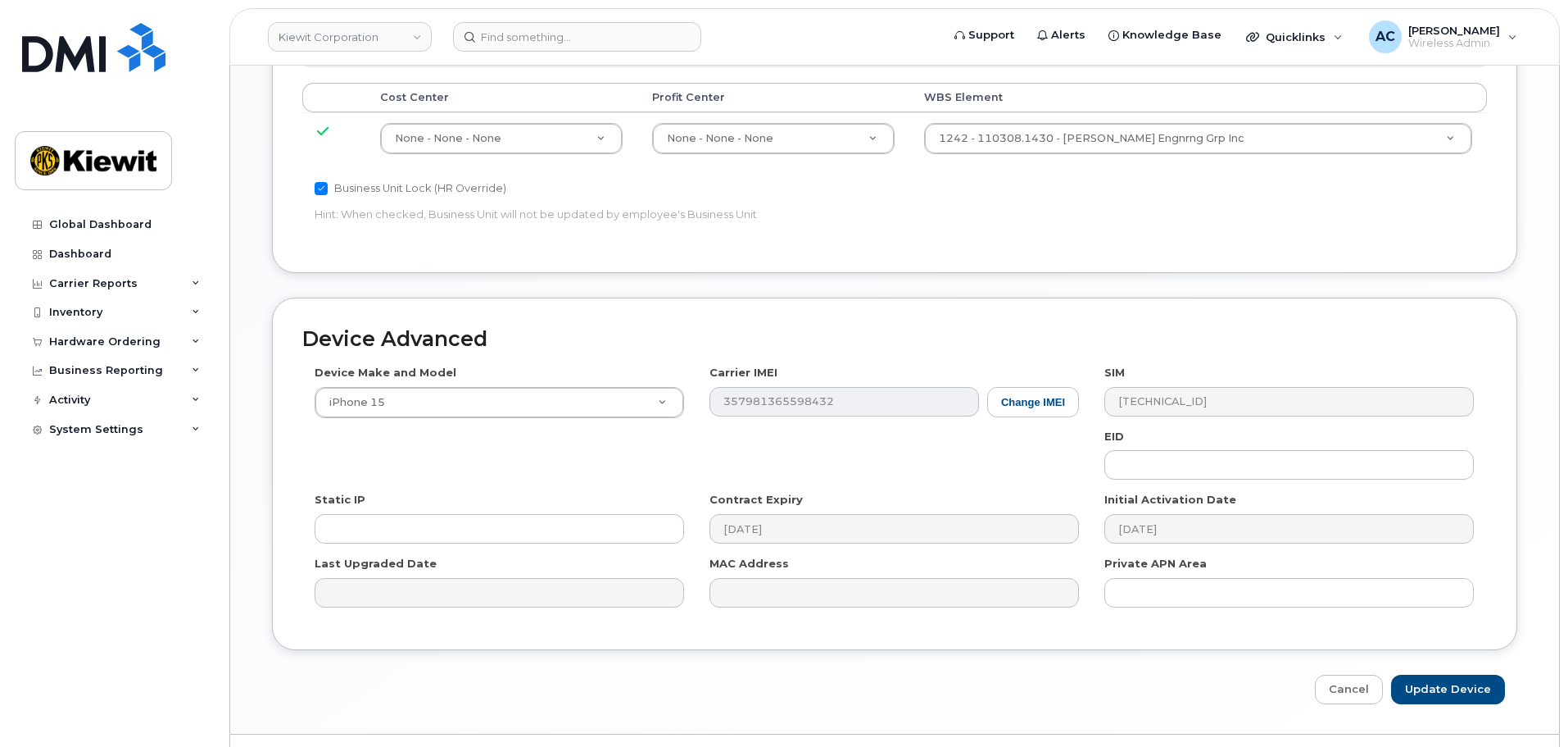
scroll to position [832, 0]
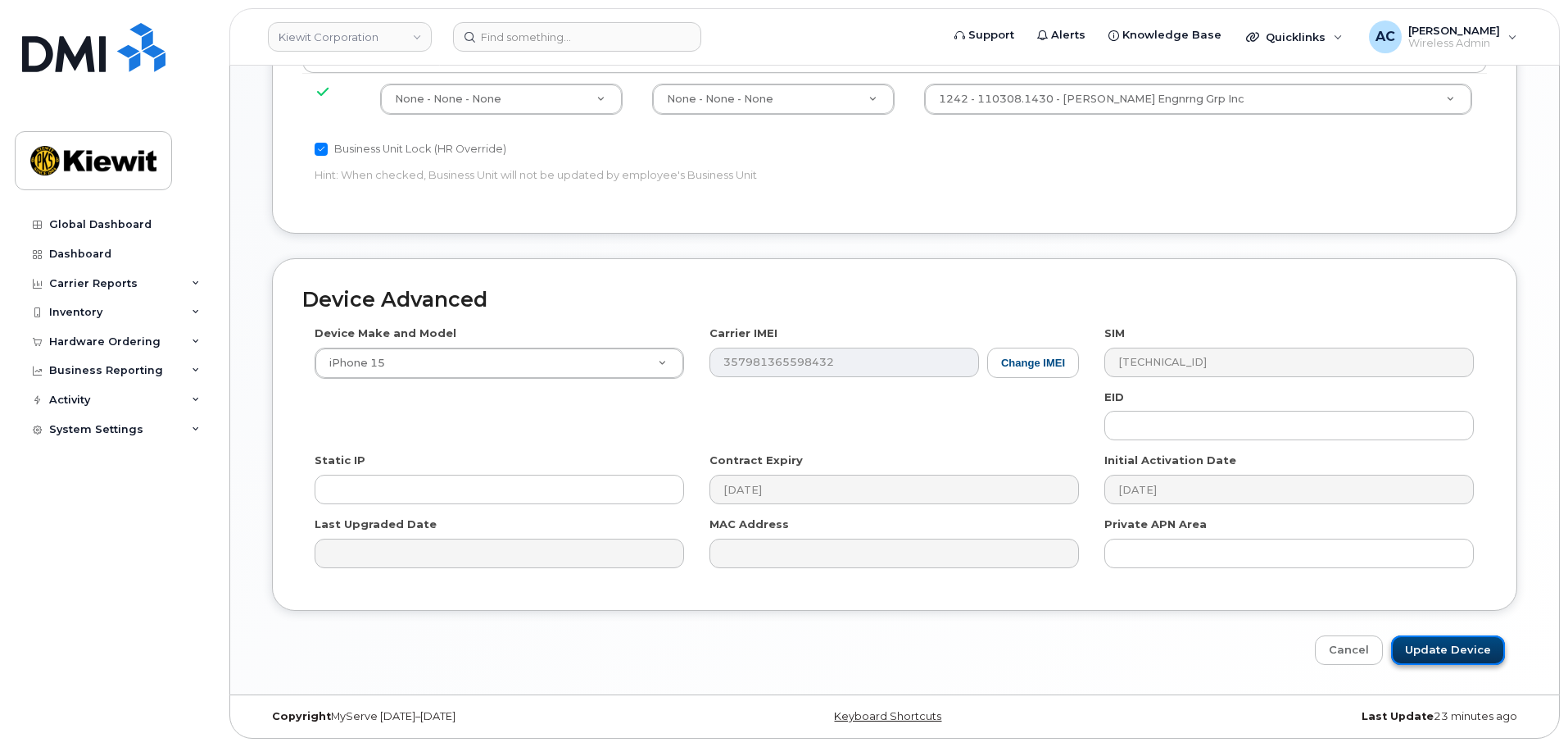
click at [1452, 645] on input "Update Device" at bounding box center [1448, 650] width 114 height 30
type input "Saving..."
